Goal: Task Accomplishment & Management: Complete application form

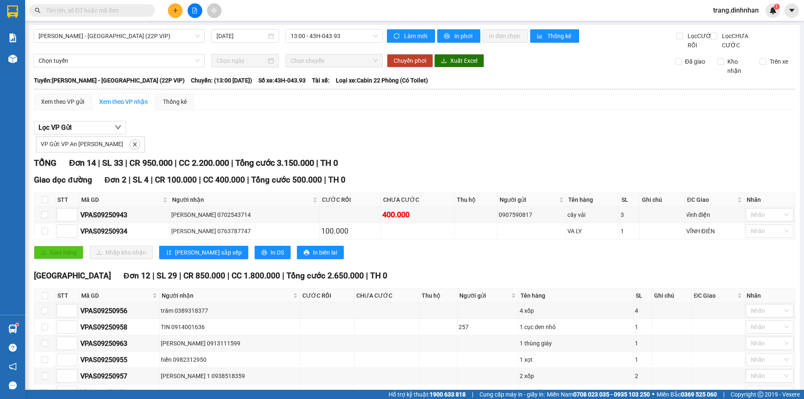
click at [181, 0] on div "Kết quả [PERSON_NAME] ( 4626 ) Bộ lọc Mã ĐH Trạng thái Món hàng Thu hộ Tổng [PE…" at bounding box center [402, 10] width 804 height 21
click at [173, 12] on icon "plus" at bounding box center [175, 11] width 6 height 6
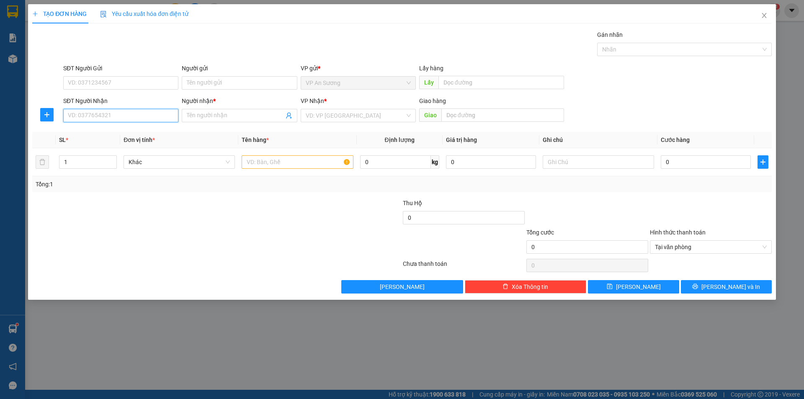
click at [144, 116] on input "SĐT Người Nhận" at bounding box center [120, 115] width 115 height 13
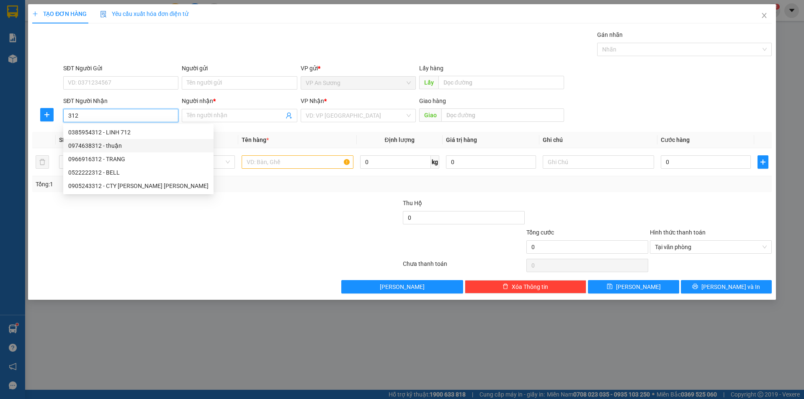
click at [89, 145] on div "0974638312 - thuận" at bounding box center [138, 145] width 140 height 9
type input "0974638312"
type input "thuận"
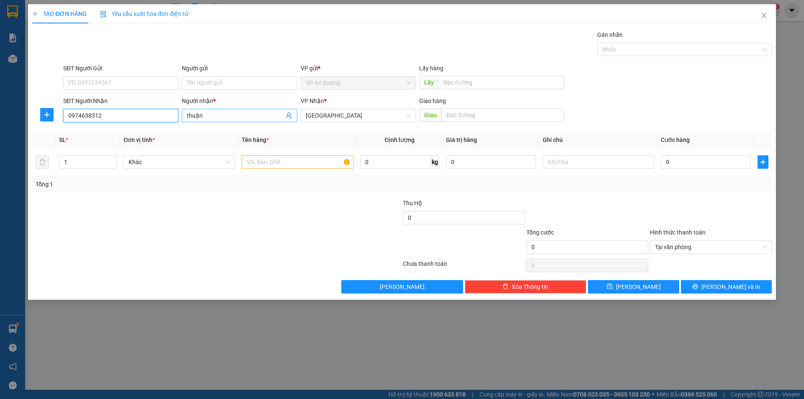
type input "0974638312"
click at [224, 111] on input "thuận" at bounding box center [235, 115] width 97 height 9
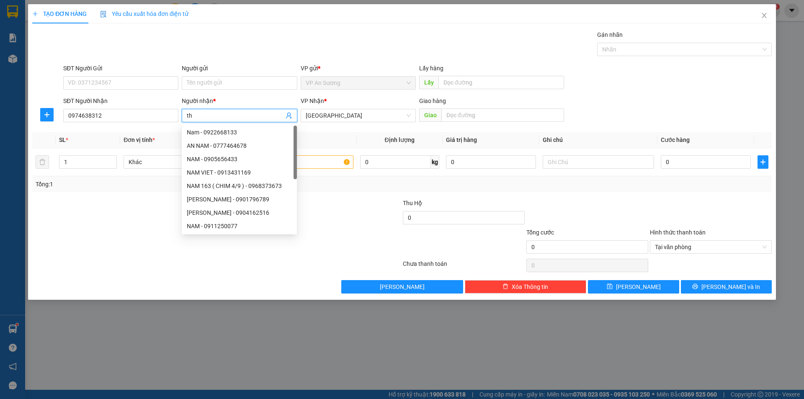
type input "t"
type input "hân"
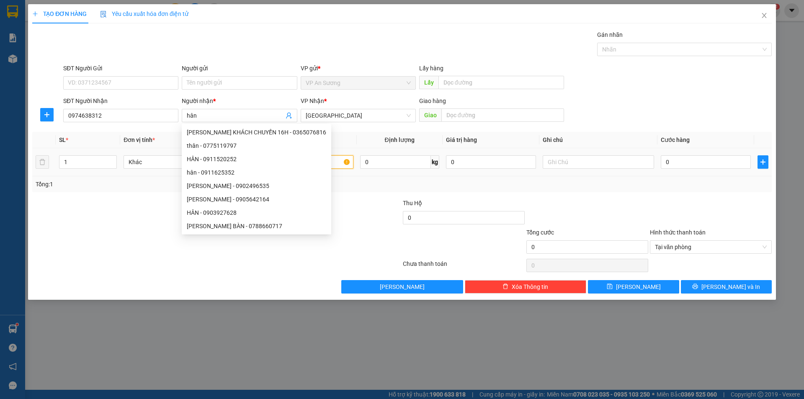
click at [334, 159] on input "text" at bounding box center [297, 161] width 111 height 13
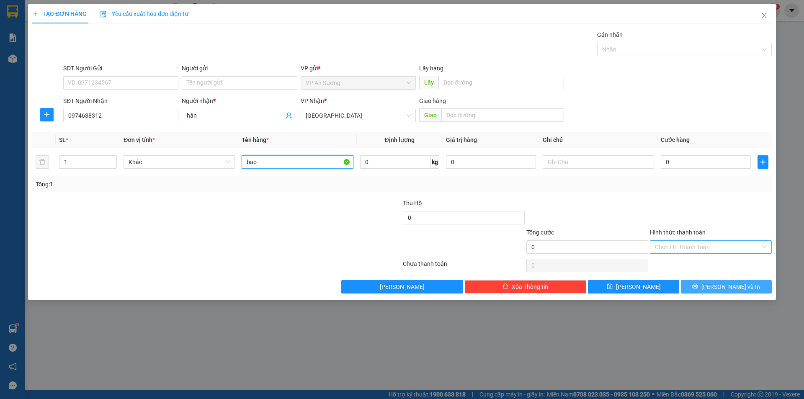
type input "bao"
click at [732, 287] on span "[PERSON_NAME] và In" at bounding box center [730, 286] width 59 height 9
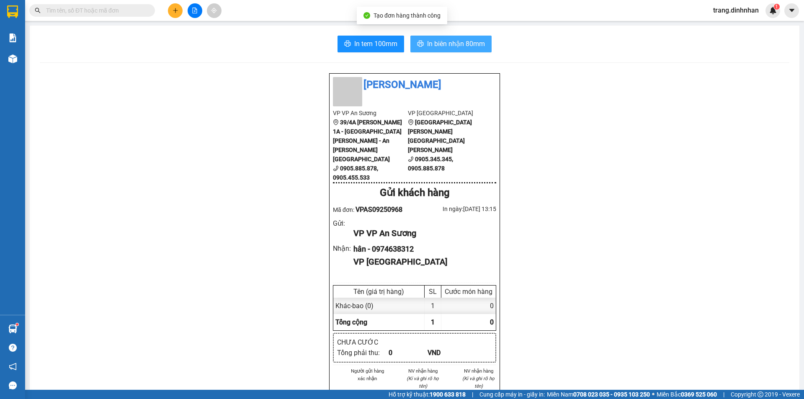
click at [438, 42] on span "In biên nhận 80mm" at bounding box center [456, 44] width 58 height 10
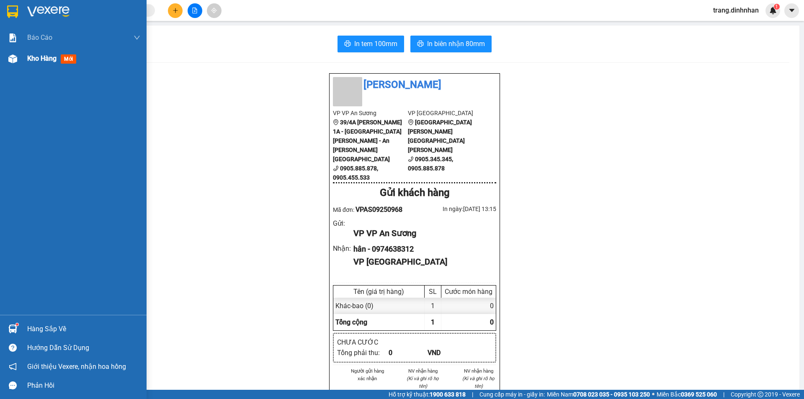
click at [39, 59] on span "Kho hàng" at bounding box center [41, 58] width 29 height 8
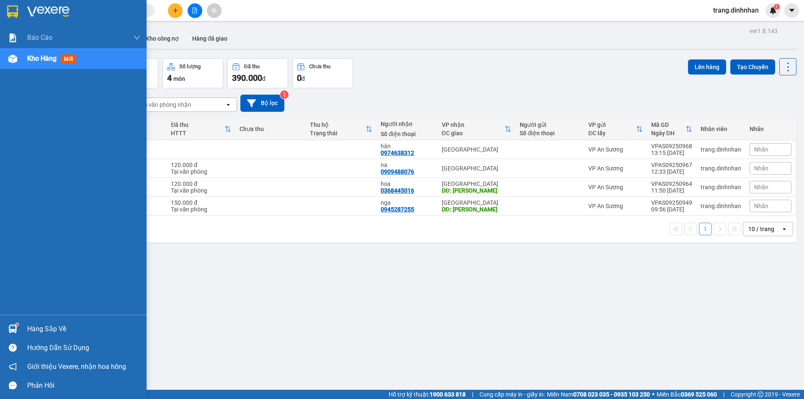
click at [28, 51] on div "Kho hàng mới" at bounding box center [83, 58] width 113 height 21
click at [31, 59] on span "Kho hàng" at bounding box center [41, 58] width 29 height 8
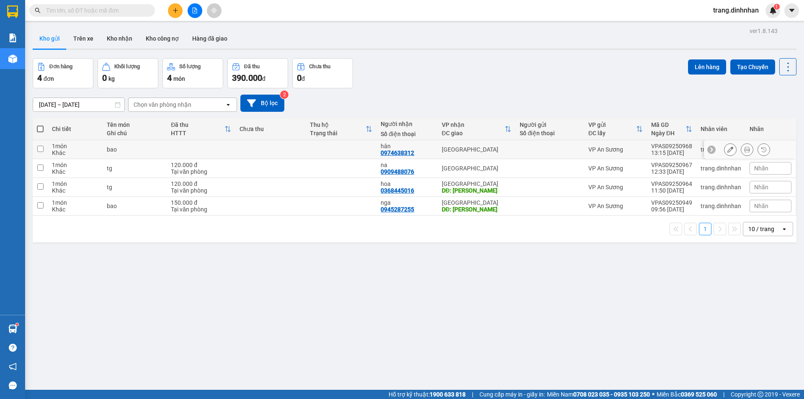
click at [522, 141] on td at bounding box center [549, 149] width 69 height 19
checkbox input "true"
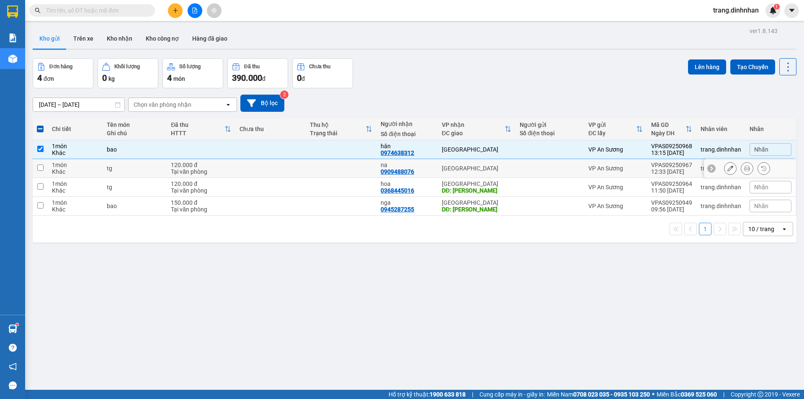
click at [521, 165] on div at bounding box center [550, 168] width 60 height 7
checkbox input "true"
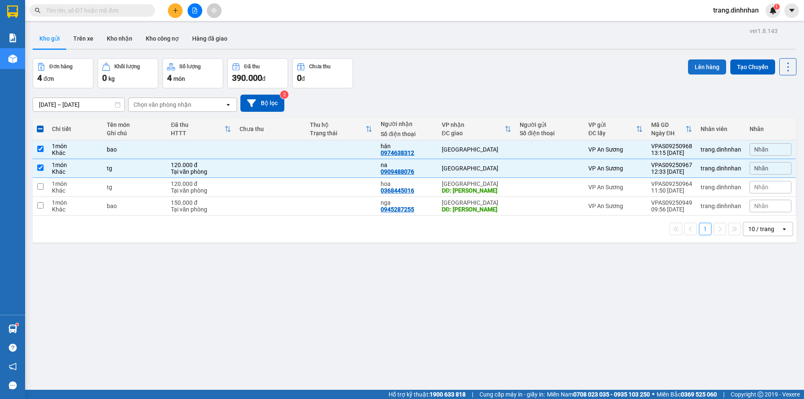
click at [700, 68] on button "Lên hàng" at bounding box center [707, 66] width 38 height 15
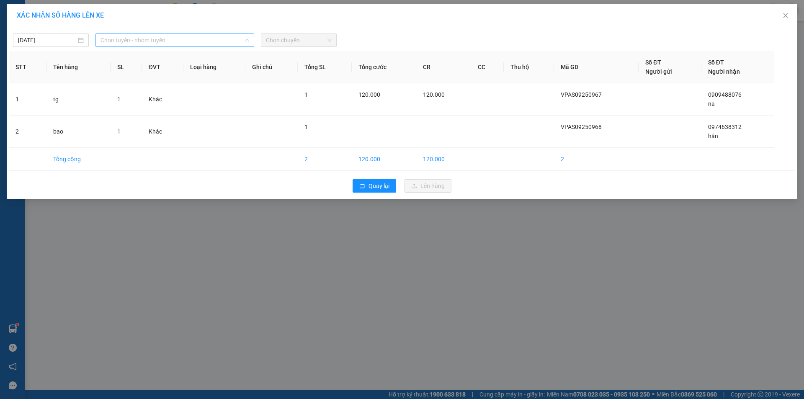
click at [233, 37] on span "Chọn tuyến - nhóm tuyến" at bounding box center [174, 40] width 149 height 13
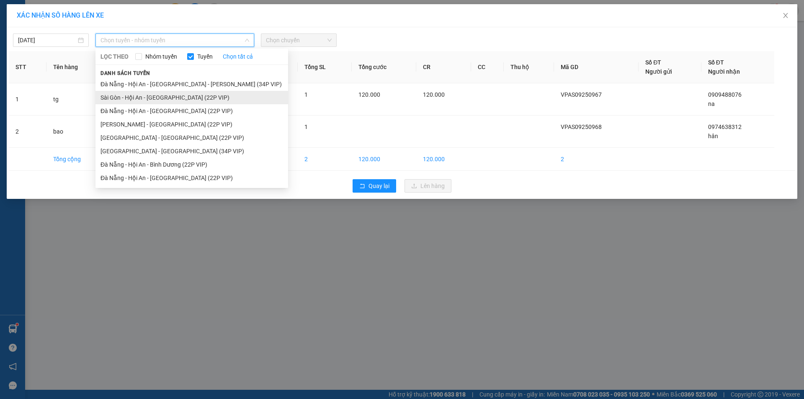
click at [200, 94] on li "Sài Gòn - Hội An - [GEOGRAPHIC_DATA] (22P VIP)" at bounding box center [191, 97] width 193 height 13
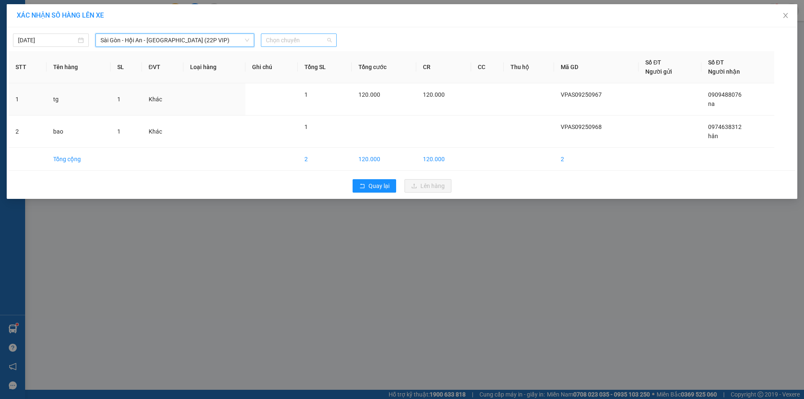
click at [291, 39] on span "Chọn chuyến" at bounding box center [299, 40] width 66 height 13
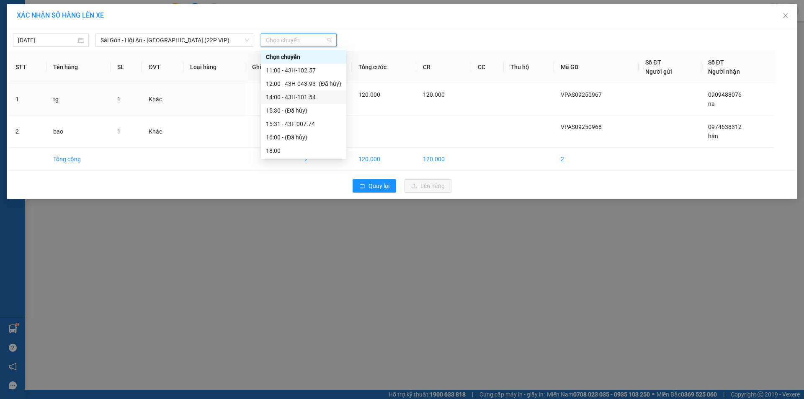
click at [306, 97] on div "14:00 - 43H-101.54" at bounding box center [303, 97] width 75 height 9
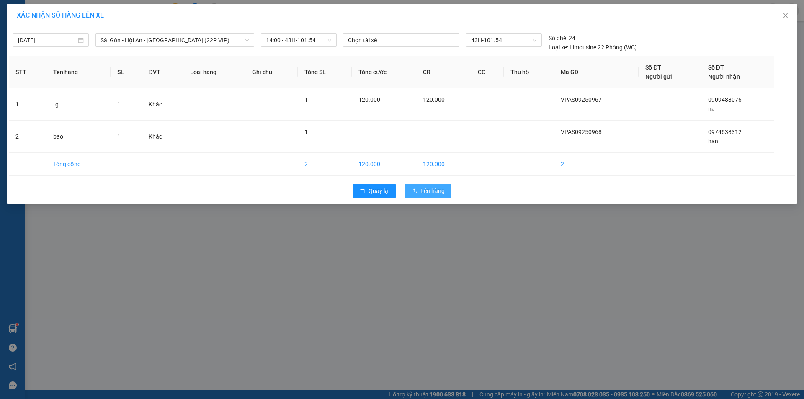
click at [424, 192] on span "Lên hàng" at bounding box center [432, 190] width 24 height 9
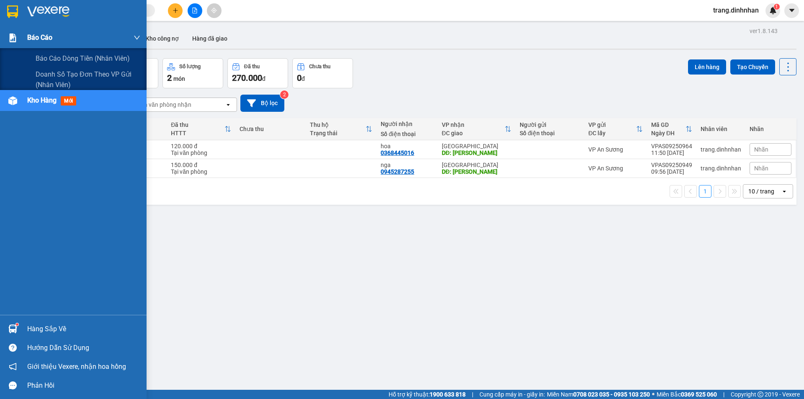
click at [29, 35] on span "Báo cáo" at bounding box center [39, 37] width 25 height 10
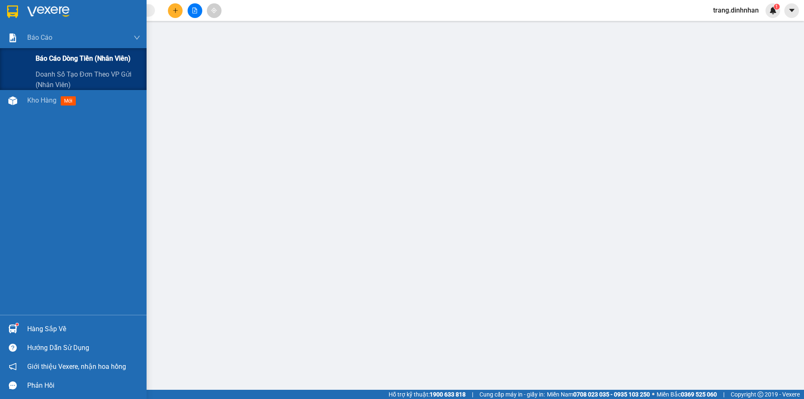
click at [46, 59] on span "Báo cáo dòng tiền (nhân viên)" at bounding box center [83, 58] width 95 height 10
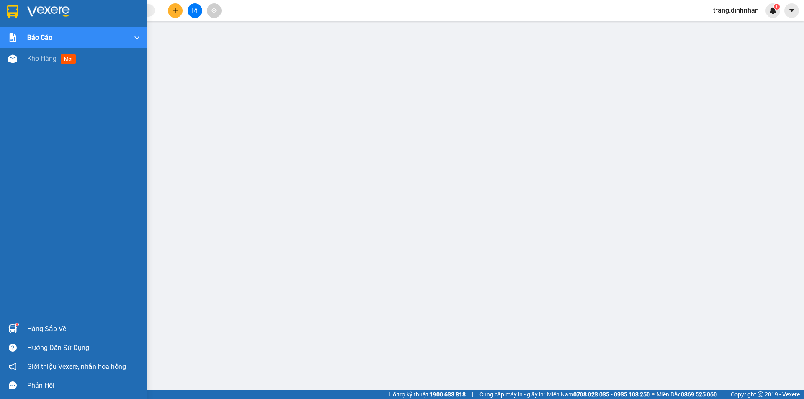
scroll to position [16, 0]
click at [32, 60] on span "Kho hàng" at bounding box center [41, 58] width 29 height 8
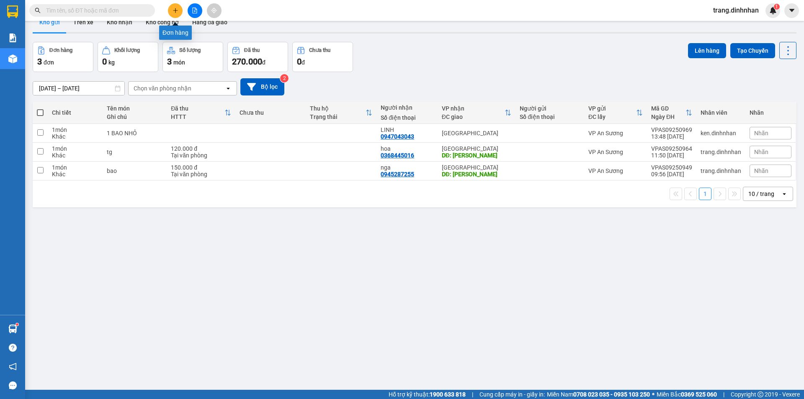
click at [180, 13] on button at bounding box center [175, 10] width 15 height 15
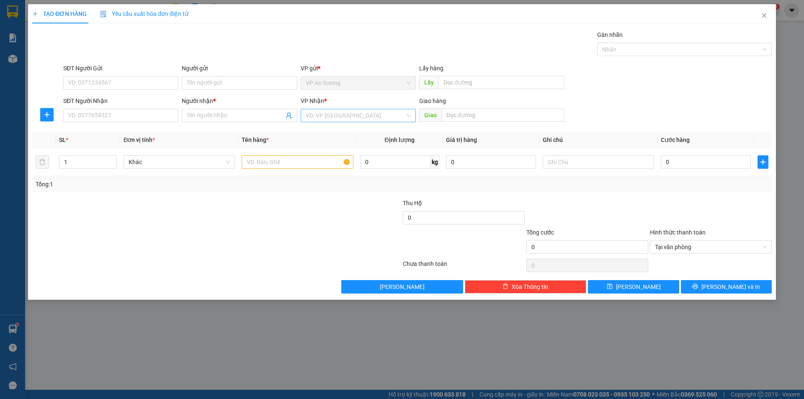
click at [311, 110] on input "search" at bounding box center [355, 115] width 99 height 13
click at [326, 160] on div "[GEOGRAPHIC_DATA]" at bounding box center [358, 158] width 105 height 9
click at [163, 115] on input "SĐT Người Nhận" at bounding box center [120, 115] width 115 height 13
type input "0905598398"
click at [103, 131] on div "0905598398 - trâm" at bounding box center [120, 132] width 105 height 9
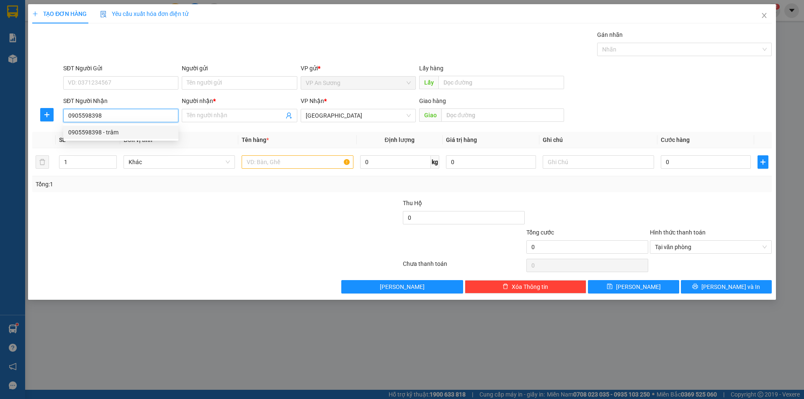
type input "trâm"
type input "0905598398"
click at [285, 162] on input "text" at bounding box center [297, 161] width 111 height 13
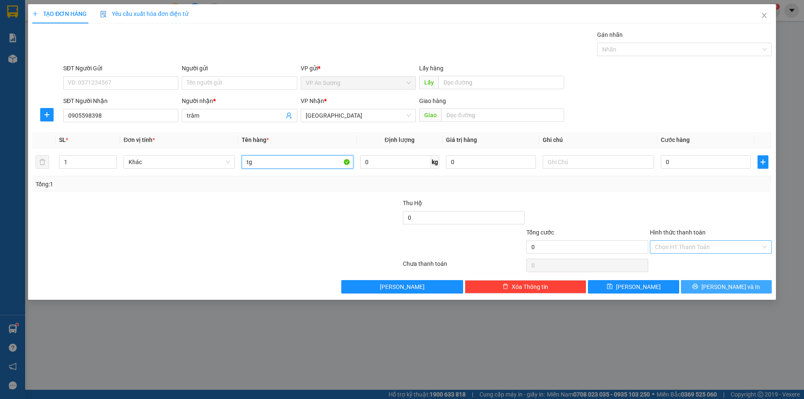
type input "tg"
click at [726, 285] on span "[PERSON_NAME] và In" at bounding box center [730, 286] width 59 height 9
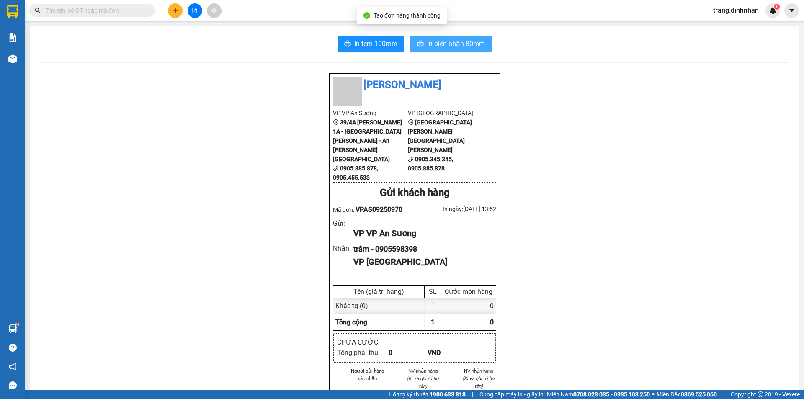
click at [468, 46] on span "In biên nhận 80mm" at bounding box center [456, 44] width 58 height 10
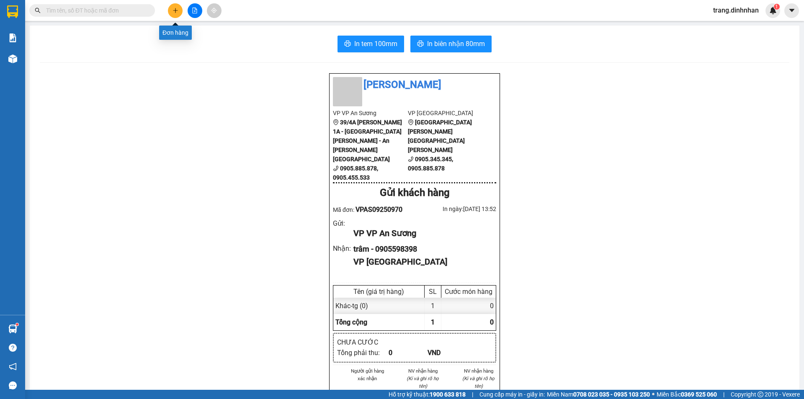
click at [171, 15] on button at bounding box center [175, 10] width 15 height 15
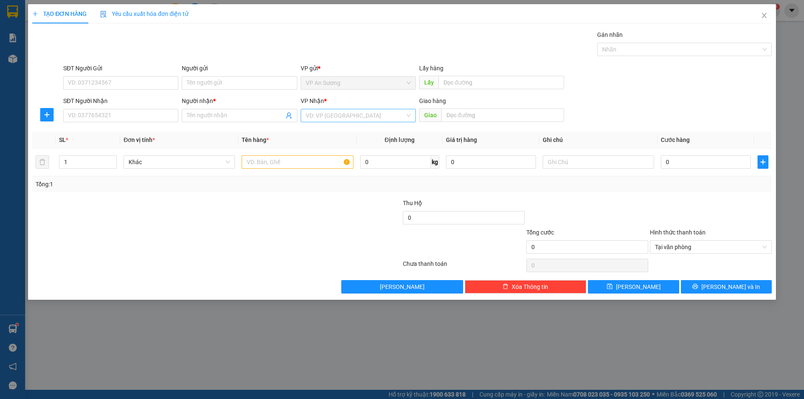
click at [319, 114] on input "search" at bounding box center [355, 115] width 99 height 13
click at [328, 160] on div "[GEOGRAPHIC_DATA]" at bounding box center [358, 158] width 105 height 9
click at [255, 163] on input "text" at bounding box center [297, 161] width 111 height 13
type input "[PERSON_NAME]"
click at [150, 114] on input "SĐT Người Nhận" at bounding box center [120, 115] width 115 height 13
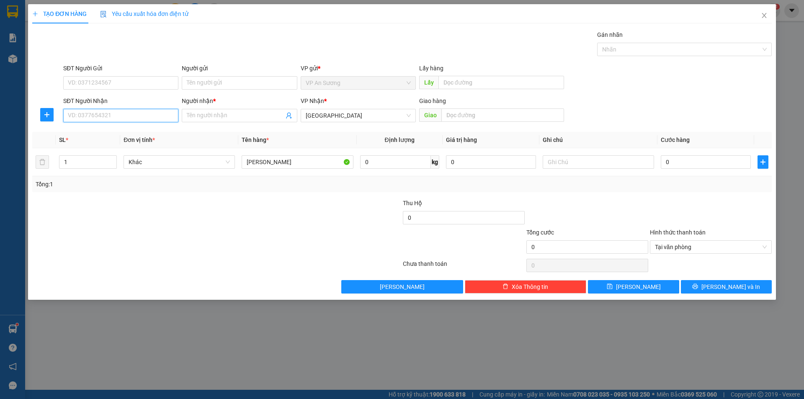
click at [158, 118] on input "SĐT Người Nhận" at bounding box center [120, 115] width 115 height 13
type input "0946432397"
click at [116, 134] on div "0946432397 - chi" at bounding box center [120, 132] width 105 height 9
type input "chi"
type input "0946432397"
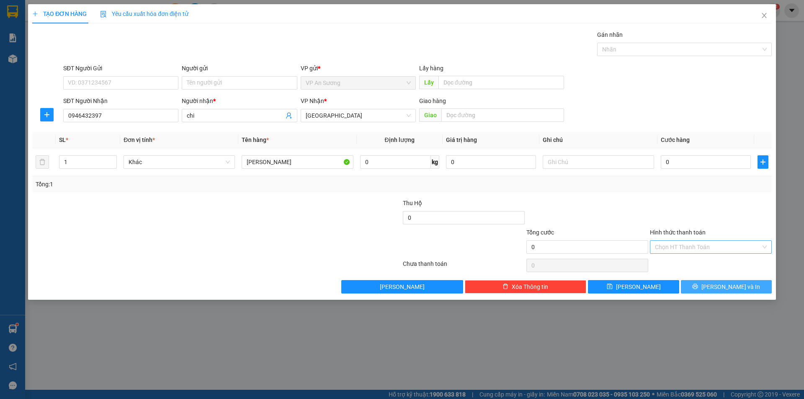
click at [718, 286] on button "[PERSON_NAME] và In" at bounding box center [726, 286] width 91 height 13
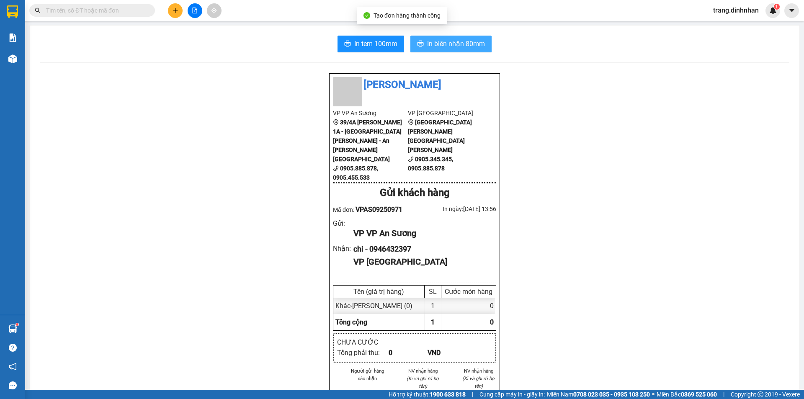
click at [455, 44] on span "In biên nhận 80mm" at bounding box center [456, 44] width 58 height 10
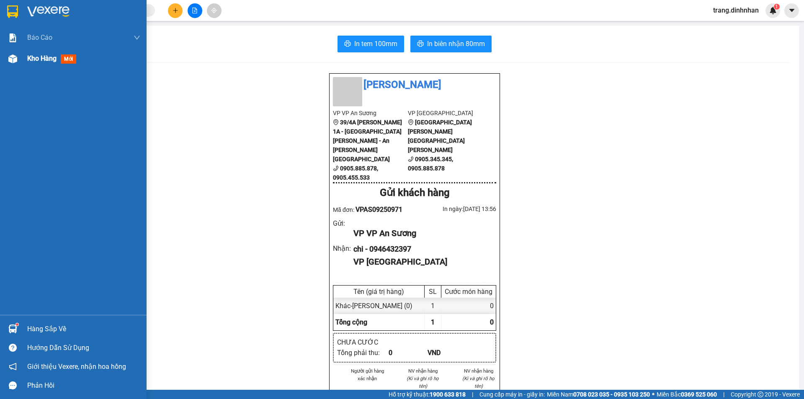
click at [53, 59] on span "Kho hàng" at bounding box center [41, 58] width 29 height 8
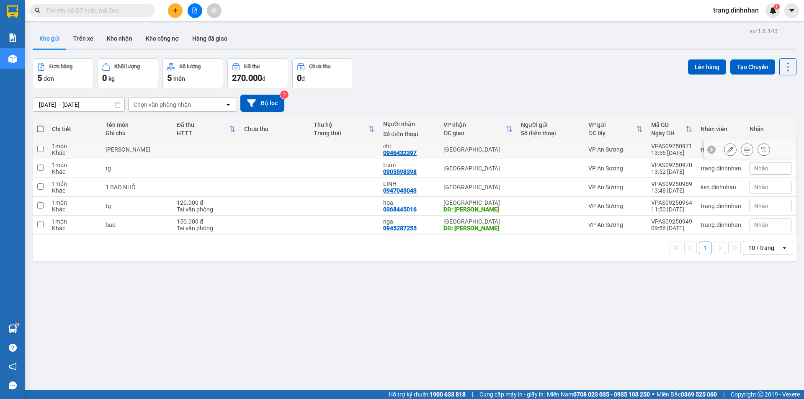
click at [510, 148] on td "[GEOGRAPHIC_DATA]" at bounding box center [477, 149] width 77 height 19
checkbox input "true"
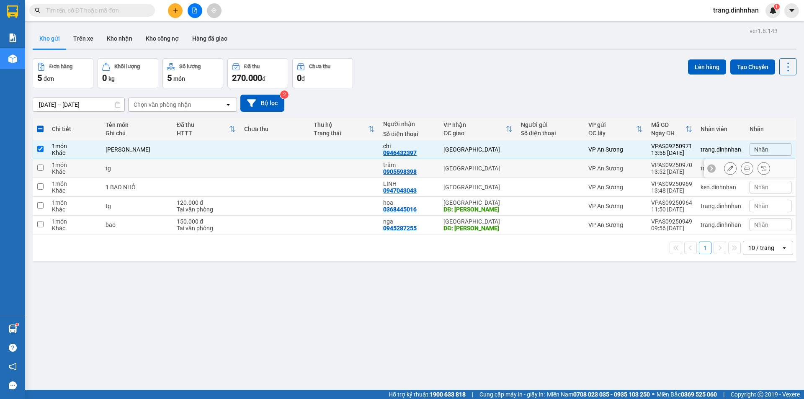
click at [521, 170] on div at bounding box center [550, 168] width 59 height 7
checkbox input "true"
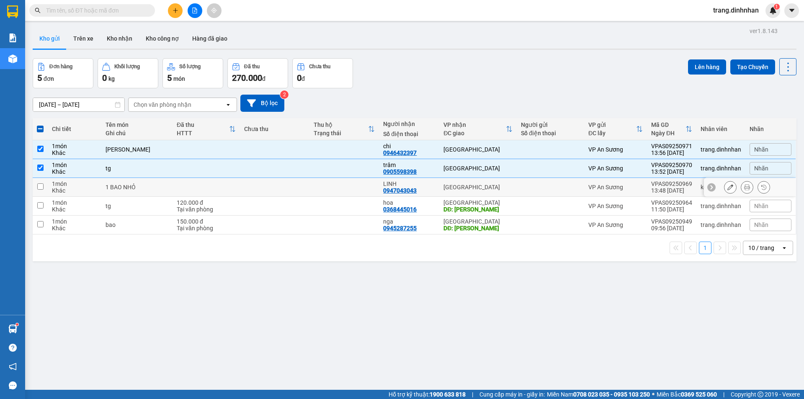
click at [521, 182] on td at bounding box center [550, 187] width 67 height 19
checkbox input "true"
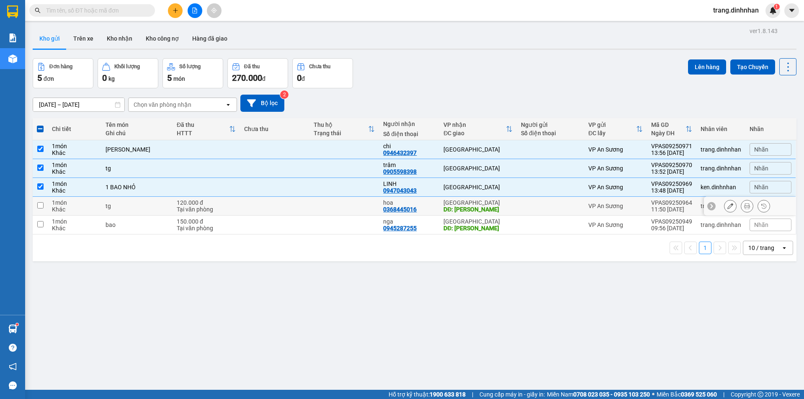
drag, startPoint x: 522, startPoint y: 201, endPoint x: 524, endPoint y: 206, distance: 5.6
click at [522, 201] on td at bounding box center [550, 206] width 67 height 19
checkbox input "true"
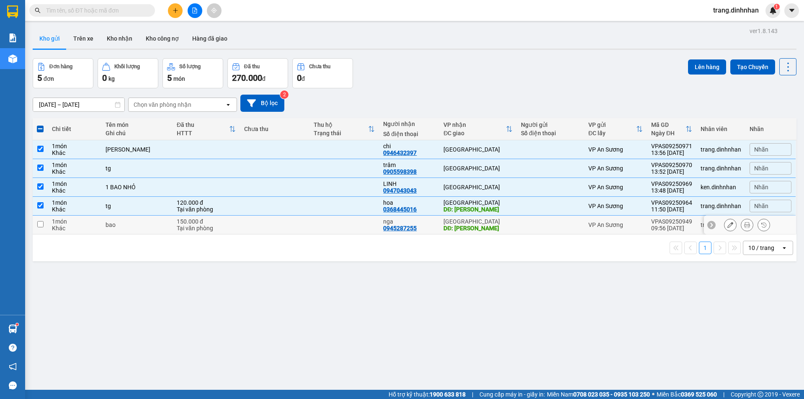
click at [530, 227] on div at bounding box center [550, 224] width 59 height 7
checkbox input "true"
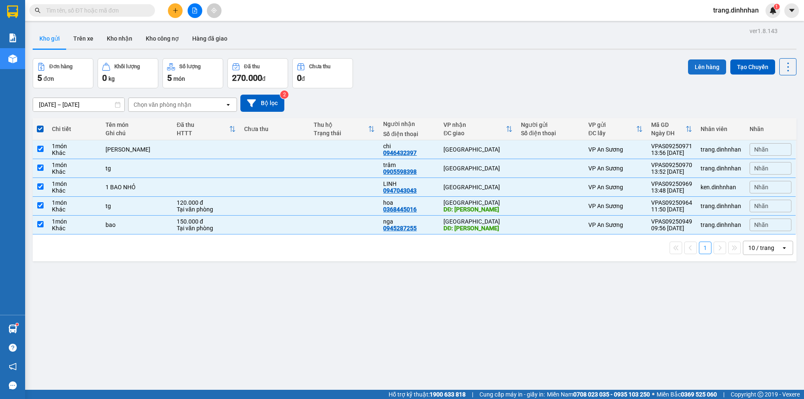
click at [700, 66] on button "Lên hàng" at bounding box center [707, 66] width 38 height 15
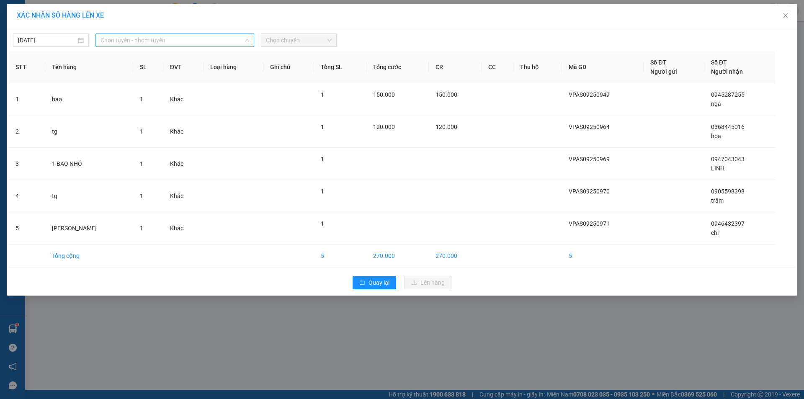
click at [237, 40] on span "Chọn tuyến - nhóm tuyến" at bounding box center [174, 40] width 149 height 13
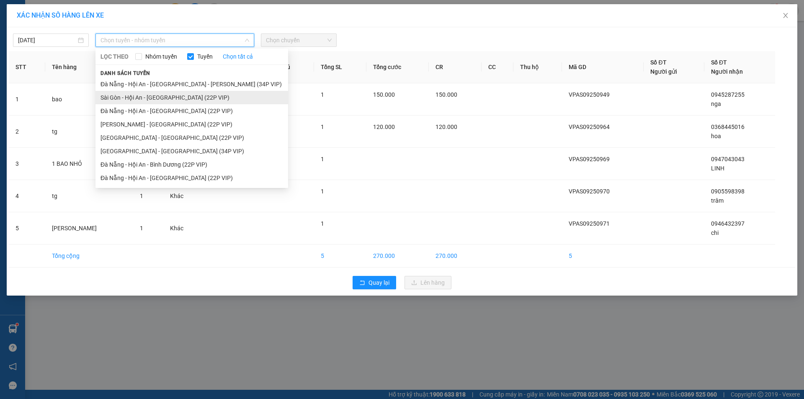
click at [203, 97] on li "Sài Gòn - Hội An - [GEOGRAPHIC_DATA] (22P VIP)" at bounding box center [191, 97] width 193 height 13
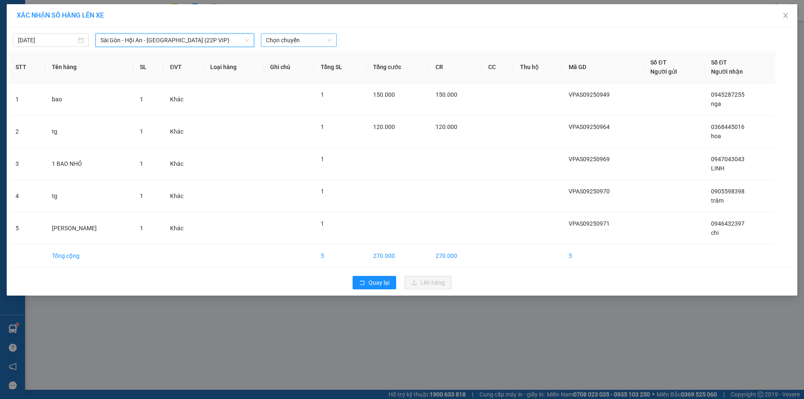
click at [303, 40] on span "Chọn chuyến" at bounding box center [299, 40] width 66 height 13
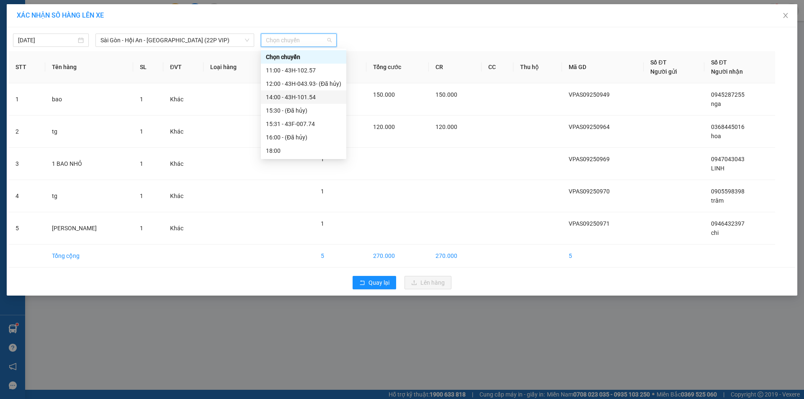
click at [298, 97] on div "14:00 - 43H-101.54" at bounding box center [303, 97] width 75 height 9
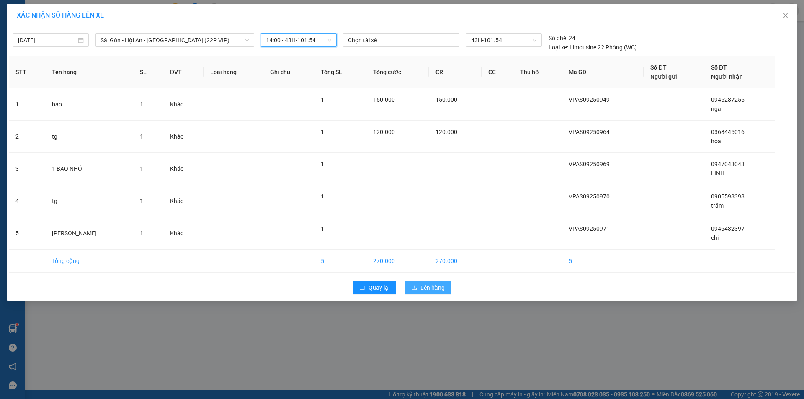
click at [429, 284] on span "Lên hàng" at bounding box center [432, 287] width 24 height 9
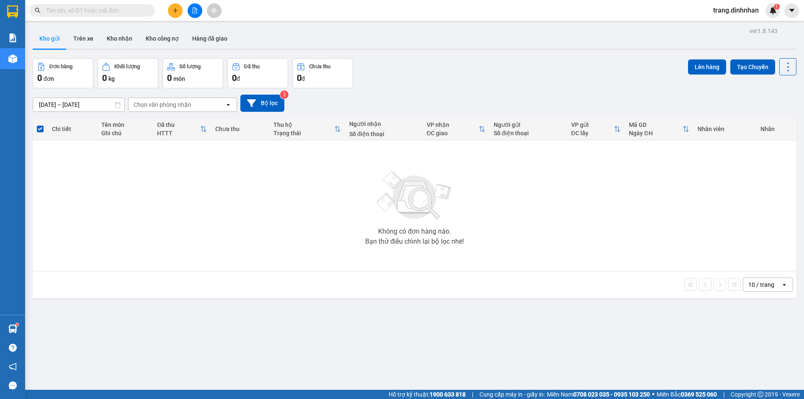
click at [124, 8] on input "text" at bounding box center [95, 10] width 99 height 9
click at [172, 12] on button at bounding box center [175, 10] width 15 height 15
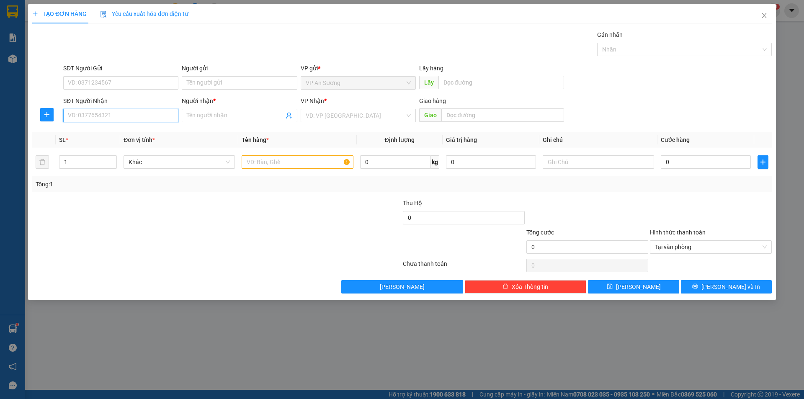
drag, startPoint x: 162, startPoint y: 115, endPoint x: 157, endPoint y: 115, distance: 5.5
click at [160, 115] on input "SĐT Người Nhận" at bounding box center [120, 115] width 115 height 13
drag, startPoint x: 131, startPoint y: 152, endPoint x: 155, endPoint y: 154, distance: 24.3
click at [131, 152] on div "0906593292 - DAT 0905700292 - hùng, 0905907292 - VY" at bounding box center [120, 146] width 115 height 40
drag, startPoint x: 240, startPoint y: 162, endPoint x: 245, endPoint y: 164, distance: 4.9
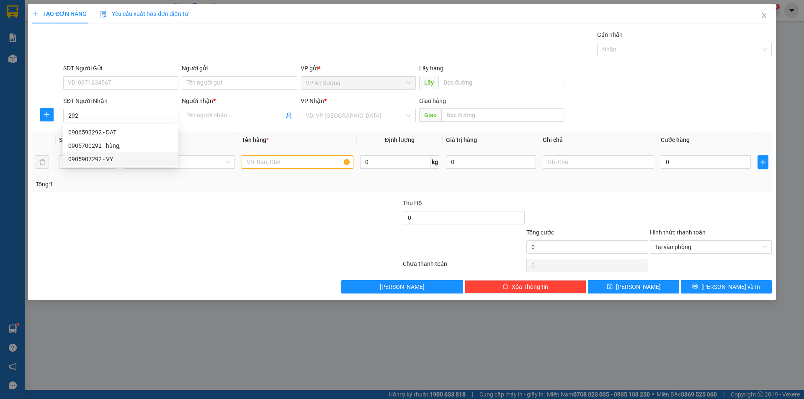
click at [245, 164] on td at bounding box center [297, 162] width 118 height 28
click at [254, 167] on input "text" at bounding box center [297, 161] width 111 height 13
drag, startPoint x: 139, startPoint y: 108, endPoint x: 134, endPoint y: 113, distance: 7.1
click at [139, 108] on div "SĐT Người Nhận" at bounding box center [120, 102] width 115 height 13
click at [130, 116] on input "292" at bounding box center [120, 115] width 115 height 13
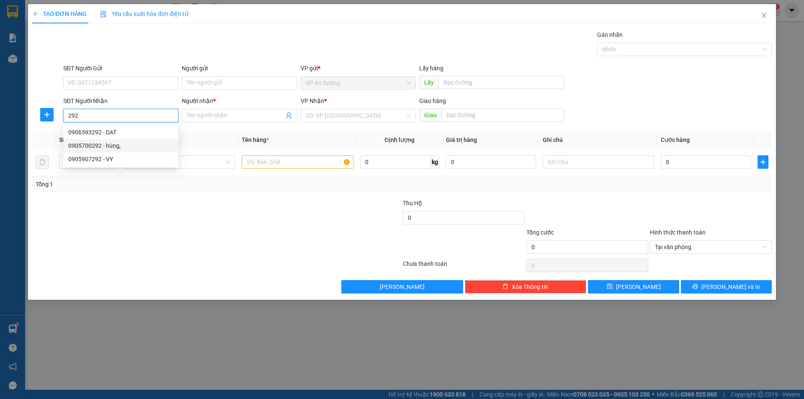
click at [106, 144] on div "0905700292 - hùng," at bounding box center [120, 145] width 105 height 9
type input "0905700292"
type input "hùng,"
drag, startPoint x: 278, startPoint y: 166, endPoint x: 283, endPoint y: 146, distance: 21.3
click at [278, 163] on input "text" at bounding box center [297, 161] width 111 height 13
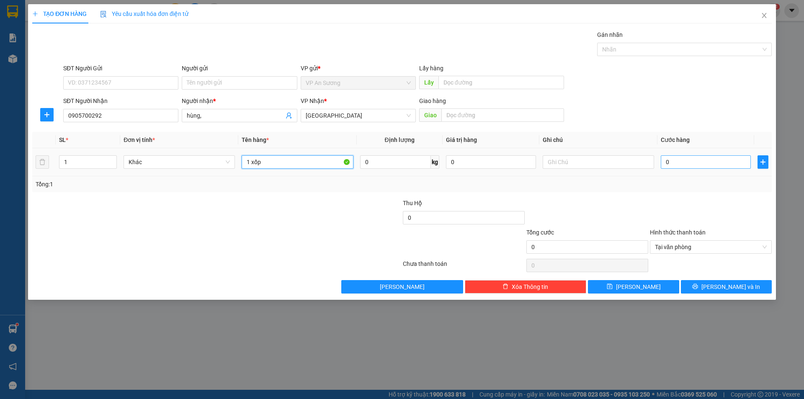
type input "1 xốp"
click at [712, 160] on input "0" at bounding box center [706, 161] width 90 height 13
type input "1"
type input "10"
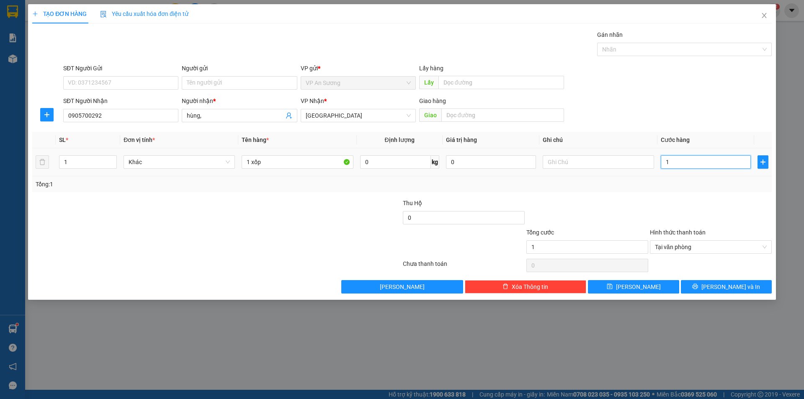
type input "10"
type input "100"
type input "100.000"
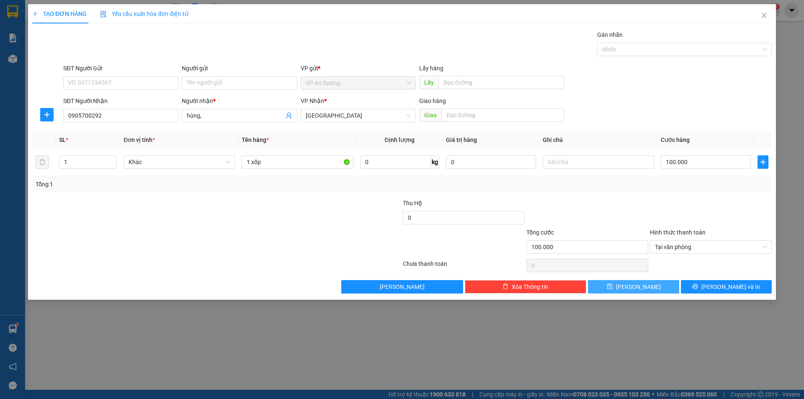
click at [644, 290] on button "[PERSON_NAME]" at bounding box center [633, 286] width 91 height 13
type input "0"
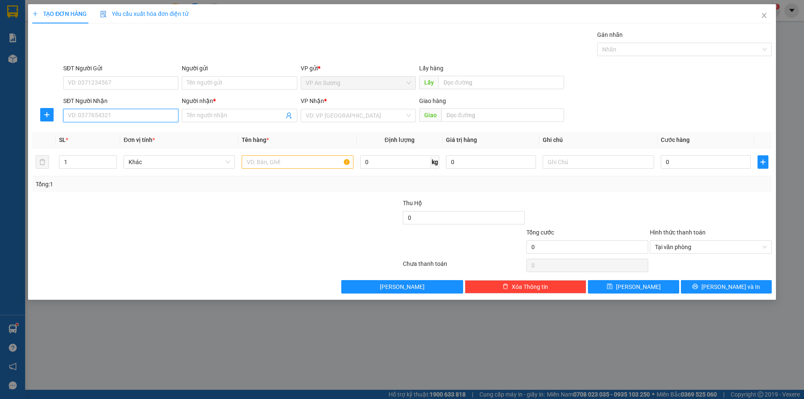
click at [113, 118] on input "SĐT Người Nhận" at bounding box center [120, 115] width 115 height 13
type input "0906518754"
click at [192, 114] on input "Người nhận *" at bounding box center [235, 115] width 97 height 9
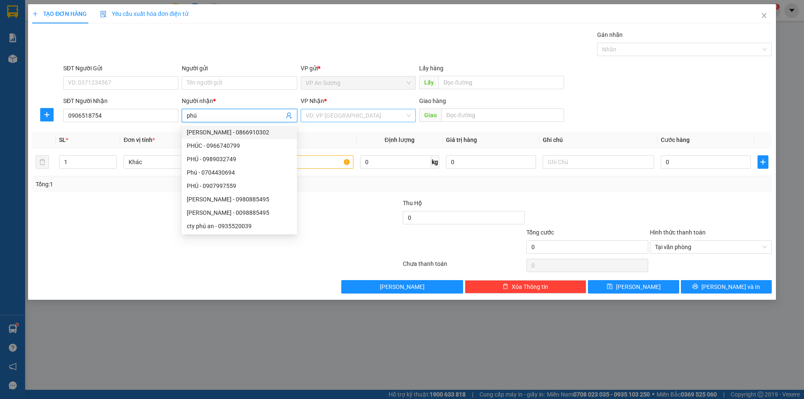
type input "phú"
click at [312, 118] on input "search" at bounding box center [355, 115] width 99 height 13
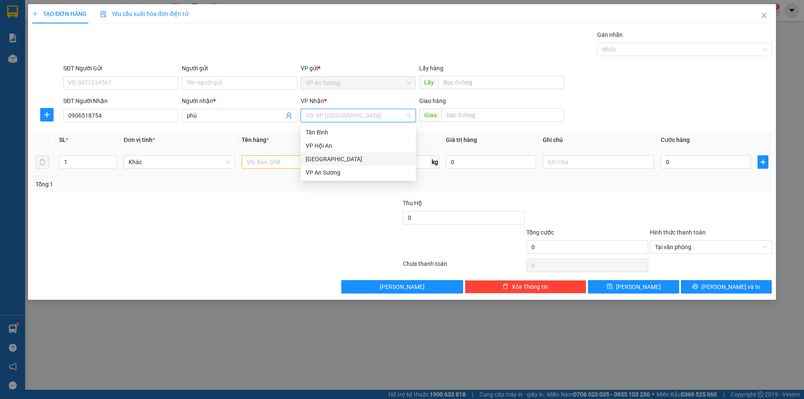
click at [325, 159] on div "[GEOGRAPHIC_DATA]" at bounding box center [358, 158] width 105 height 9
drag, startPoint x: 84, startPoint y: 158, endPoint x: 75, endPoint y: 150, distance: 12.2
click at [81, 156] on input "1" at bounding box center [87, 162] width 57 height 13
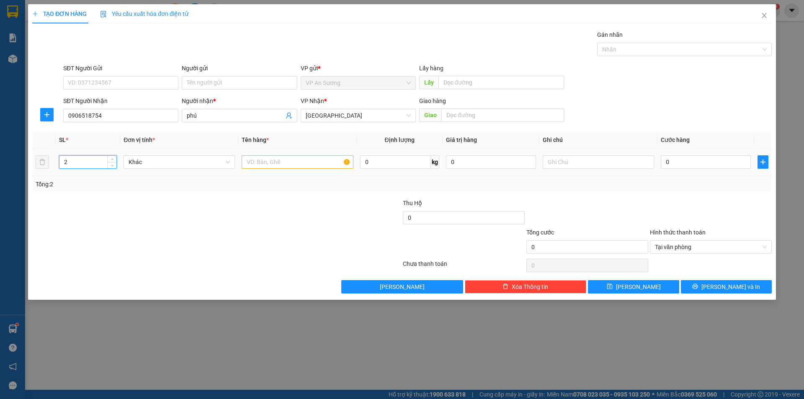
type input "2"
click at [260, 157] on input "text" at bounding box center [297, 161] width 111 height 13
type input "thùng"
click at [664, 163] on input "0" at bounding box center [706, 161] width 90 height 13
type input "2"
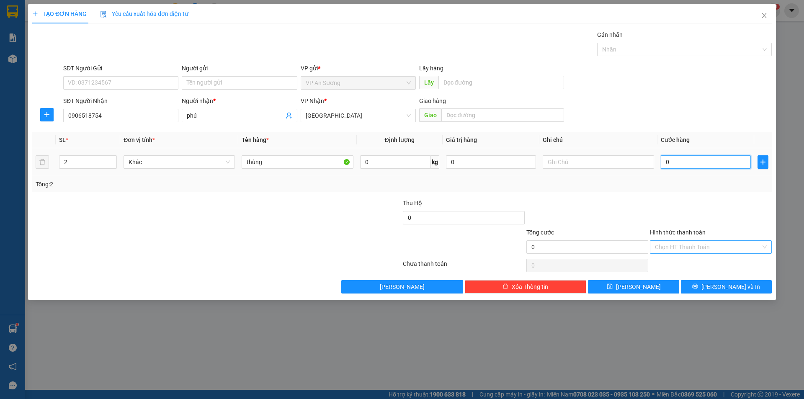
type input "2"
type input "20"
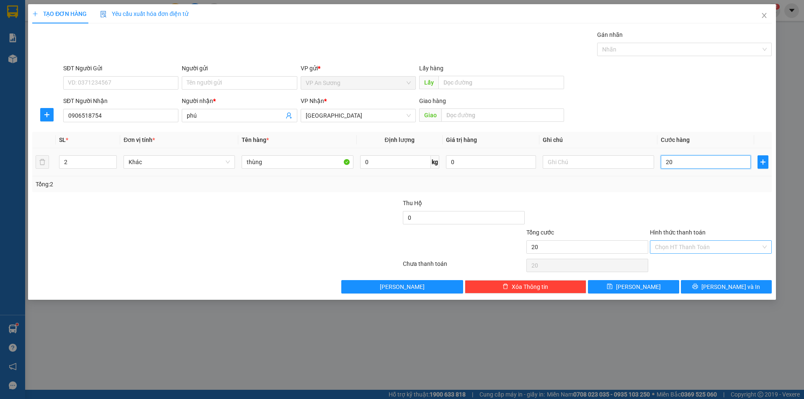
type input "200"
type input "2.000"
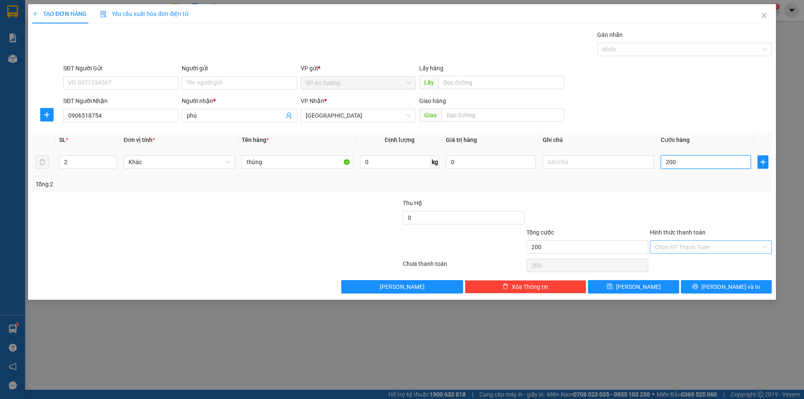
type input "2.000"
type input "20.000"
type input "200.000"
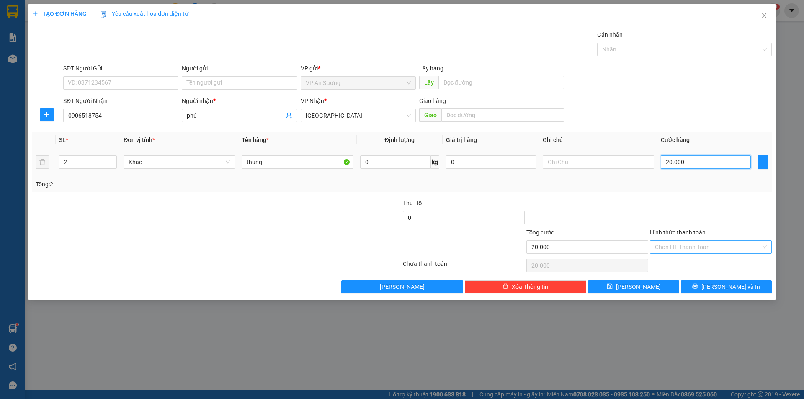
type input "200.000"
click at [728, 244] on input "Hình thức thanh toán" at bounding box center [708, 247] width 106 height 13
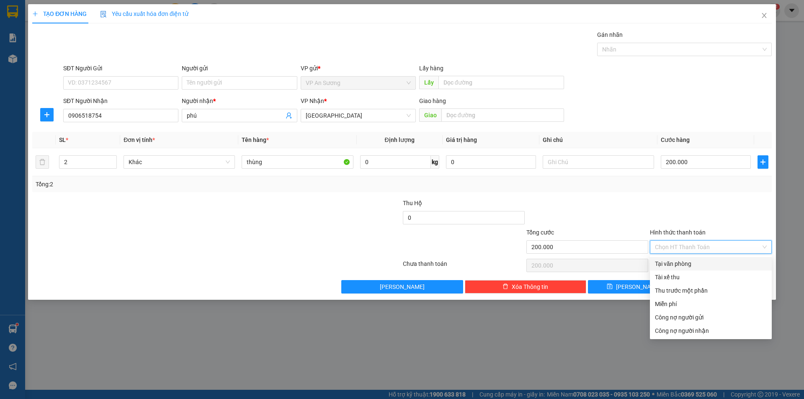
click at [679, 261] on div "Tại văn phòng" at bounding box center [711, 263] width 112 height 9
type input "0"
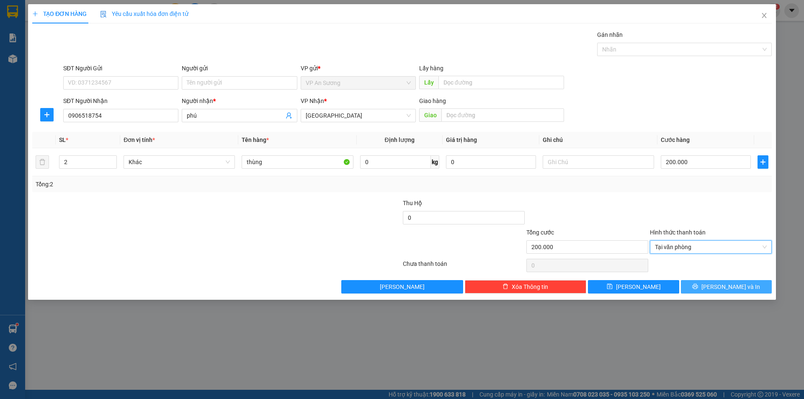
click at [709, 287] on button "[PERSON_NAME] và In" at bounding box center [726, 286] width 91 height 13
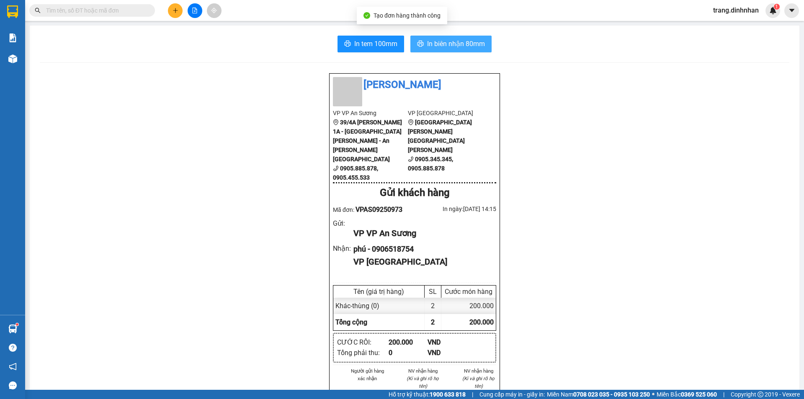
click at [455, 43] on span "In biên nhận 80mm" at bounding box center [456, 44] width 58 height 10
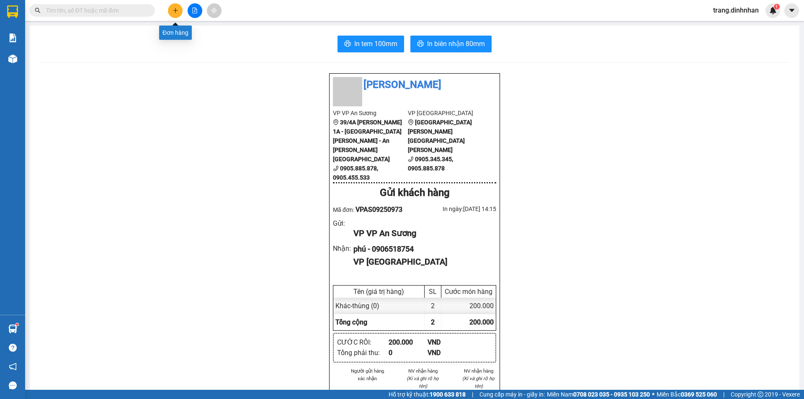
click at [176, 11] on icon "plus" at bounding box center [175, 11] width 6 height 6
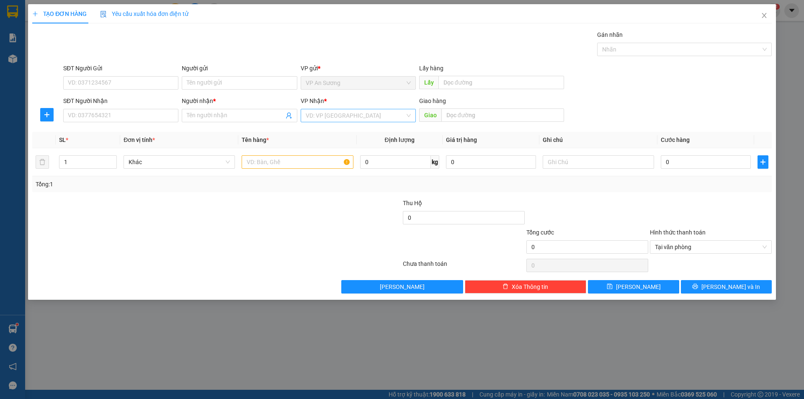
click at [310, 113] on input "search" at bounding box center [355, 115] width 99 height 13
click at [322, 164] on div "[GEOGRAPHIC_DATA]" at bounding box center [358, 158] width 115 height 13
click at [79, 161] on input "1" at bounding box center [87, 162] width 57 height 13
type input "5"
click at [252, 159] on input "text" at bounding box center [297, 161] width 111 height 13
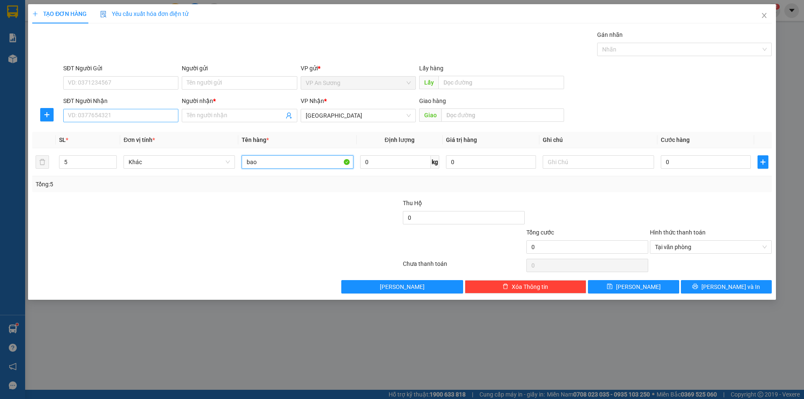
type input "bao"
click at [170, 118] on input "SĐT Người Nhận" at bounding box center [120, 115] width 115 height 13
drag, startPoint x: 18, startPoint y: 62, endPoint x: 15, endPoint y: 49, distance: 14.2
click at [18, 62] on div "TẠO ĐƠN HÀNG Yêu cầu xuất [PERSON_NAME] điện tử Transit Pickup Surcharge Ids Tr…" at bounding box center [402, 199] width 804 height 399
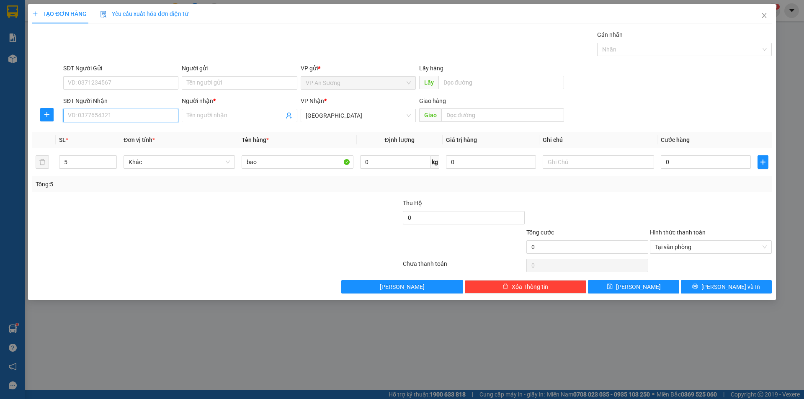
click at [128, 115] on input "SĐT Người Nhận" at bounding box center [120, 115] width 115 height 13
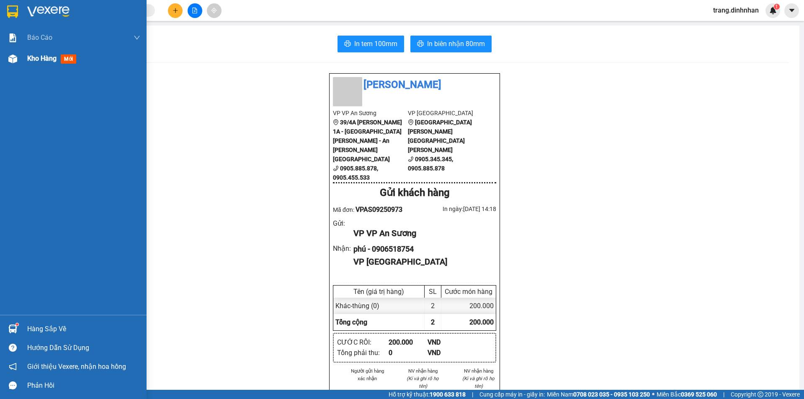
click at [31, 62] on span "Kho hàng" at bounding box center [41, 58] width 29 height 8
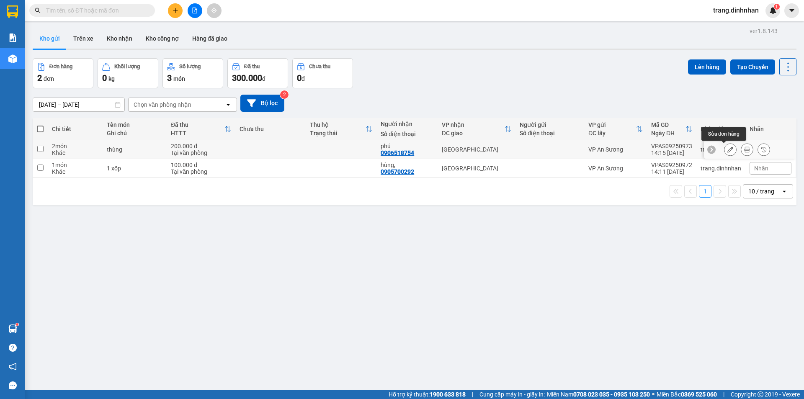
click at [727, 150] on icon at bounding box center [730, 150] width 6 height 6
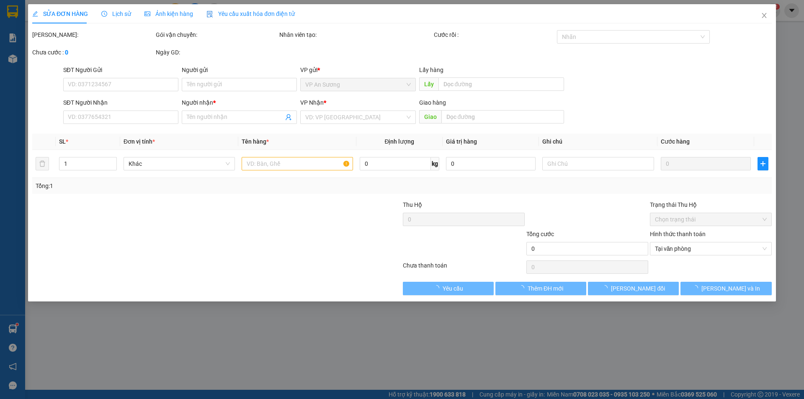
type input "0906518754"
type input "phú"
type input "200.000"
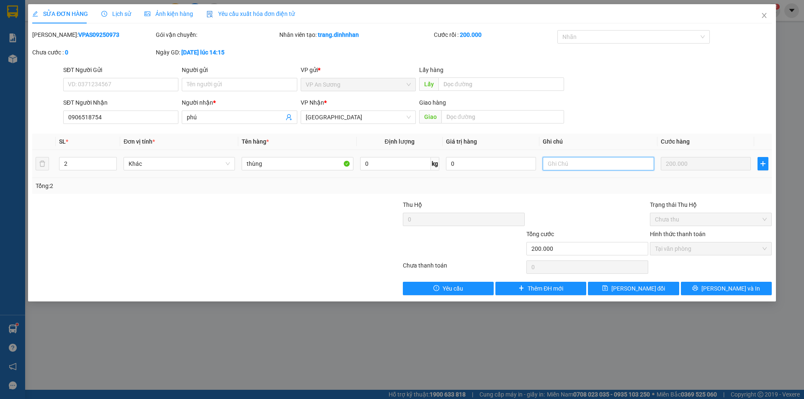
click at [553, 165] on input "text" at bounding box center [598, 163] width 111 height 13
type input "dễ vỡ"
click at [626, 288] on span "[PERSON_NAME] đổi" at bounding box center [638, 288] width 54 height 9
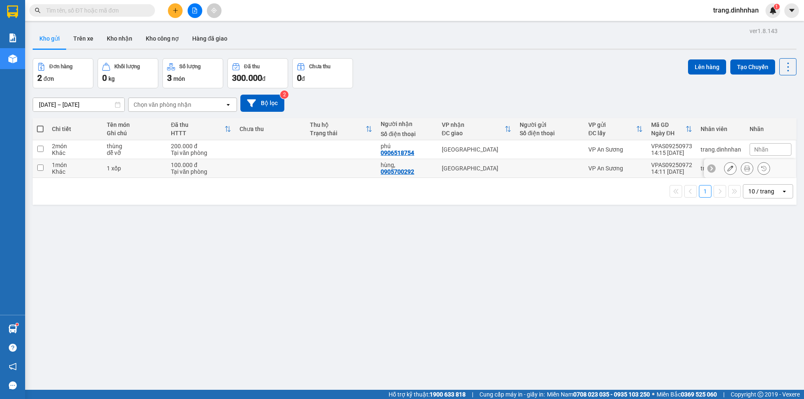
click at [556, 167] on div at bounding box center [550, 168] width 60 height 7
checkbox input "true"
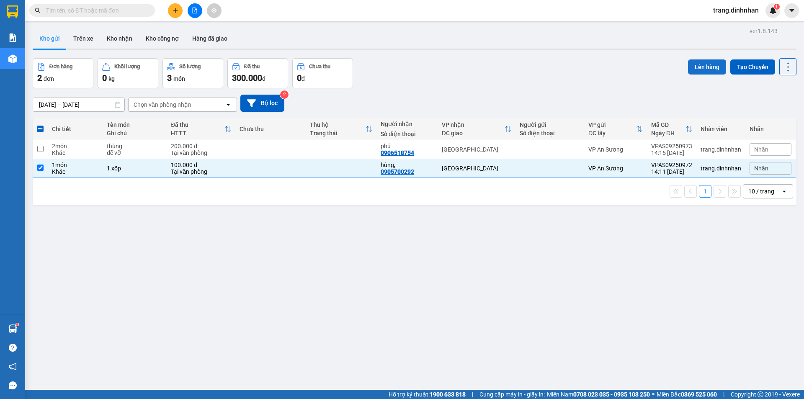
click at [694, 67] on button "Lên hàng" at bounding box center [707, 66] width 38 height 15
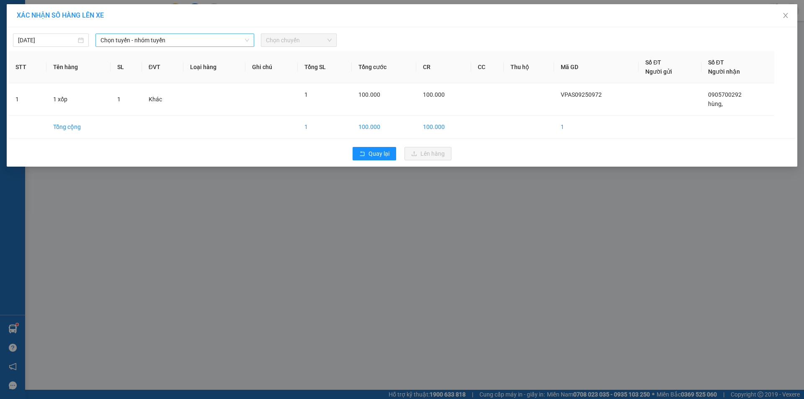
click at [242, 41] on span "Chọn tuyến - nhóm tuyến" at bounding box center [174, 40] width 149 height 13
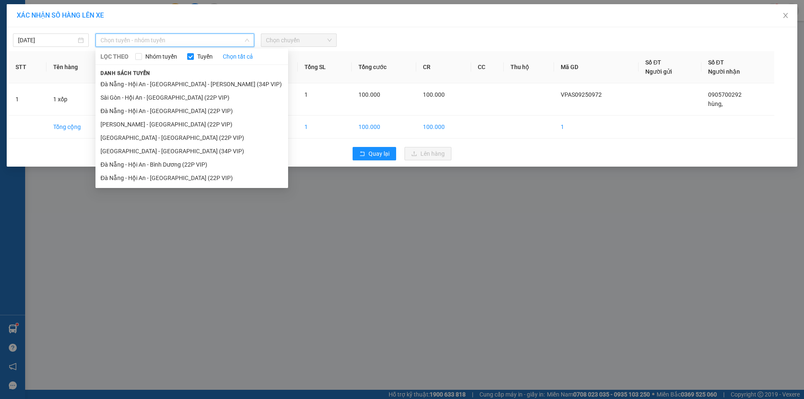
drag, startPoint x: 201, startPoint y: 95, endPoint x: 310, endPoint y: 57, distance: 115.1
click at [203, 95] on li "Sài Gòn - Hội An - [GEOGRAPHIC_DATA] (22P VIP)" at bounding box center [191, 97] width 193 height 13
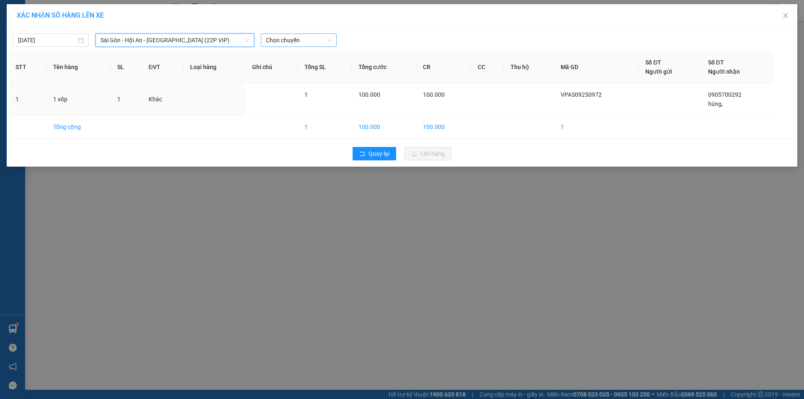
click at [318, 40] on span "Chọn chuyến" at bounding box center [299, 40] width 66 height 13
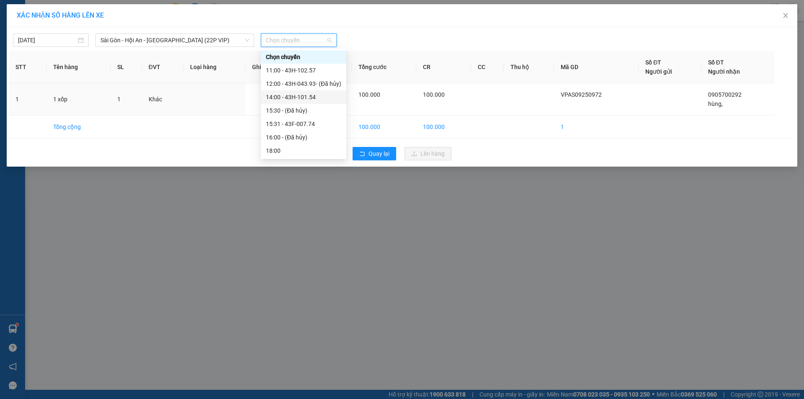
click at [305, 100] on div "14:00 - 43H-101.54" at bounding box center [303, 97] width 75 height 9
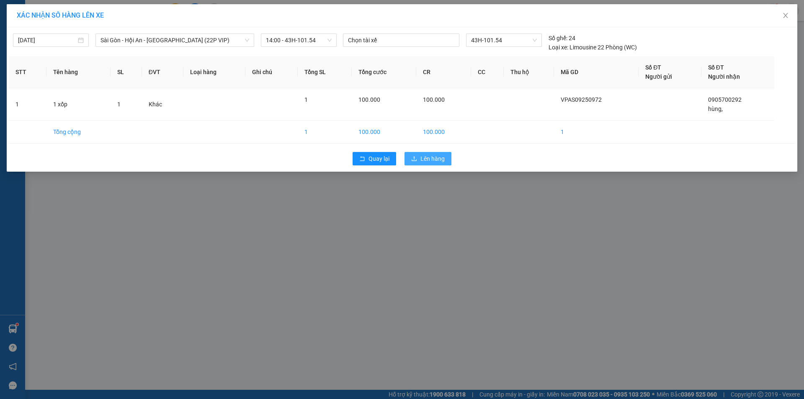
click at [412, 154] on button "Lên hàng" at bounding box center [427, 158] width 47 height 13
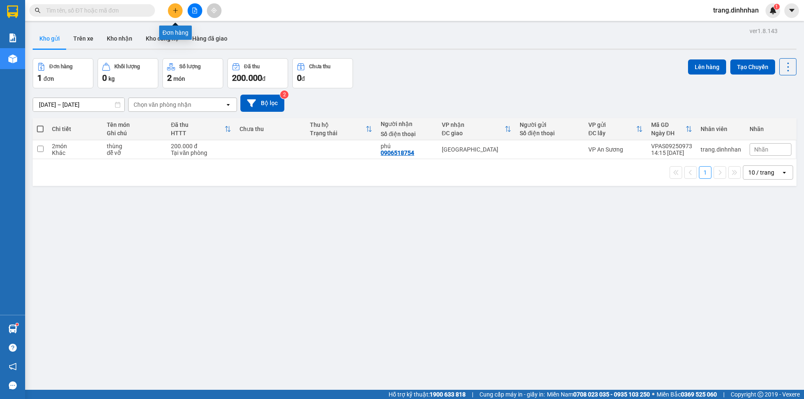
click at [180, 12] on button at bounding box center [175, 10] width 15 height 15
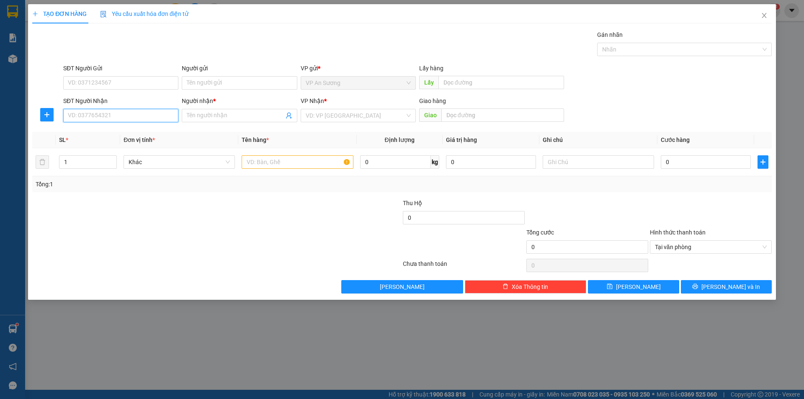
click at [122, 109] on input "SĐT Người Nhận" at bounding box center [120, 115] width 115 height 13
type input "4"
type input "6"
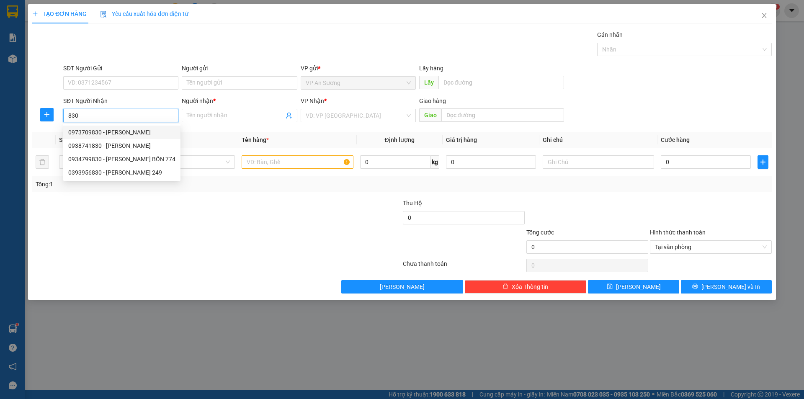
click at [139, 135] on div "0973709830 - [PERSON_NAME]" at bounding box center [121, 132] width 107 height 9
type input "0973709830"
type input "[PERSON_NAME]"
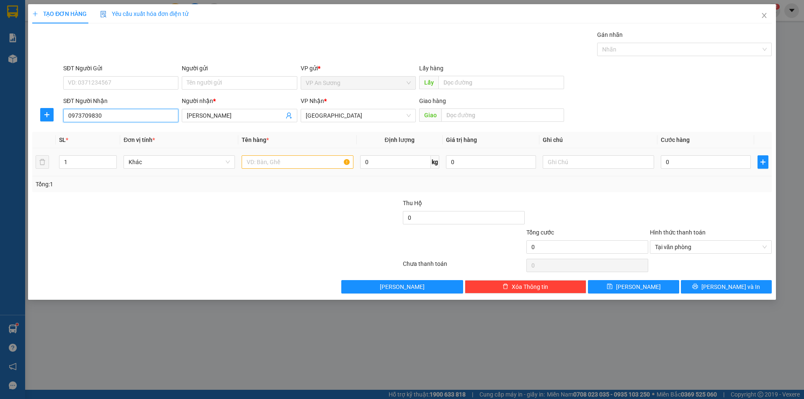
type input "0973709830"
click at [268, 157] on input "text" at bounding box center [297, 161] width 111 height 13
type input "2 xốp"
type input "2"
click at [112, 158] on span "up" at bounding box center [112, 159] width 5 height 5
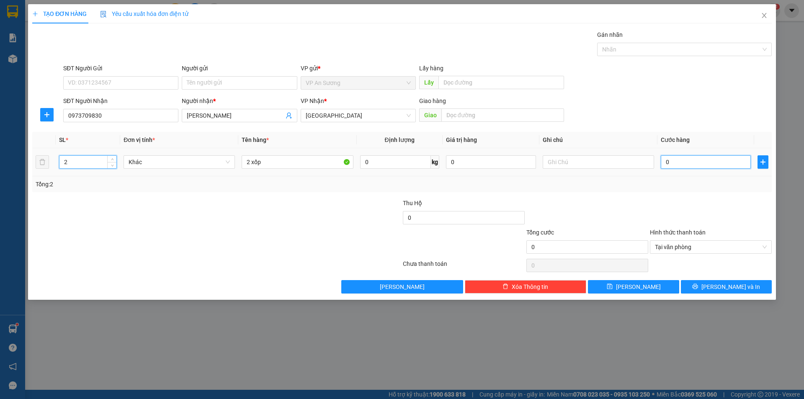
click at [720, 162] on input "0" at bounding box center [706, 161] width 90 height 13
type input "6"
type input "60"
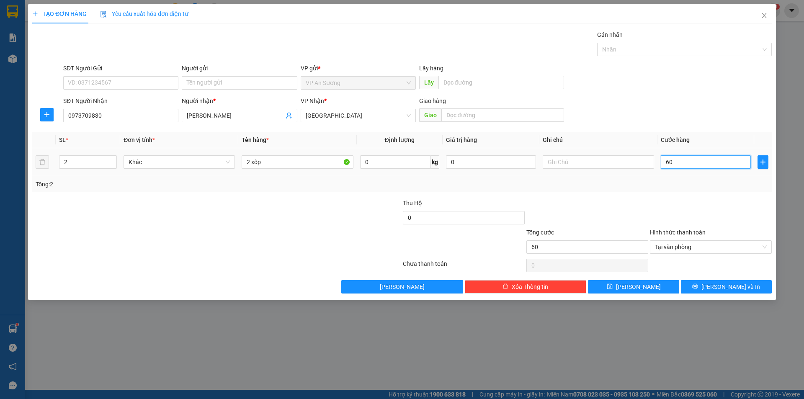
type input "600"
type input "600.000"
click at [741, 289] on span "[PERSON_NAME] và In" at bounding box center [730, 286] width 59 height 9
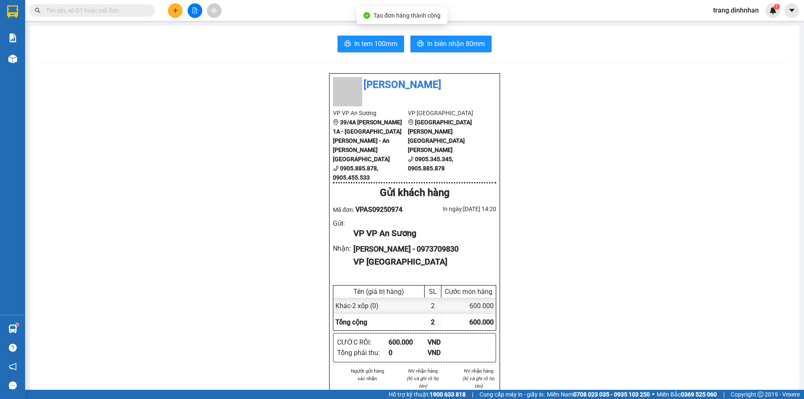
click at [455, 31] on div "In tem 100mm In [PERSON_NAME] 80mm Đình Nhân VP VP An [PERSON_NAME] 39/4A [PERS…" at bounding box center [414, 336] width 769 height 620
click at [450, 39] on span "In biên nhận 80mm" at bounding box center [456, 44] width 58 height 10
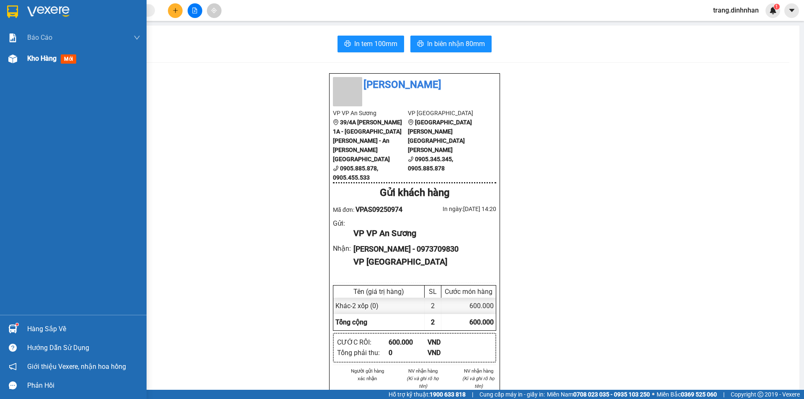
click at [29, 59] on span "Kho hàng" at bounding box center [41, 58] width 29 height 8
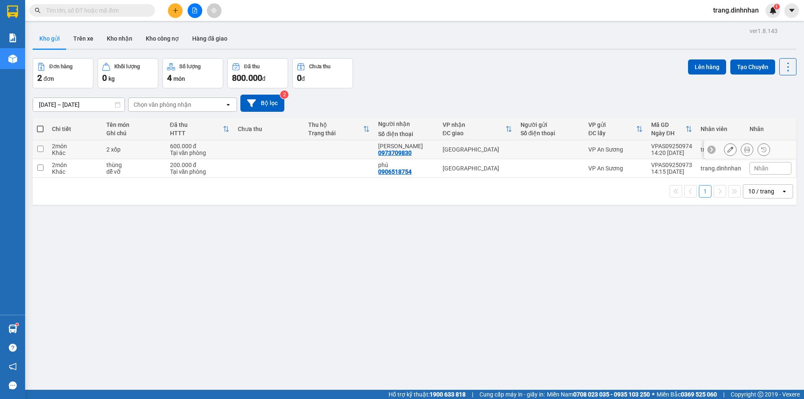
click at [520, 151] on div at bounding box center [549, 149] width 59 height 7
checkbox input "true"
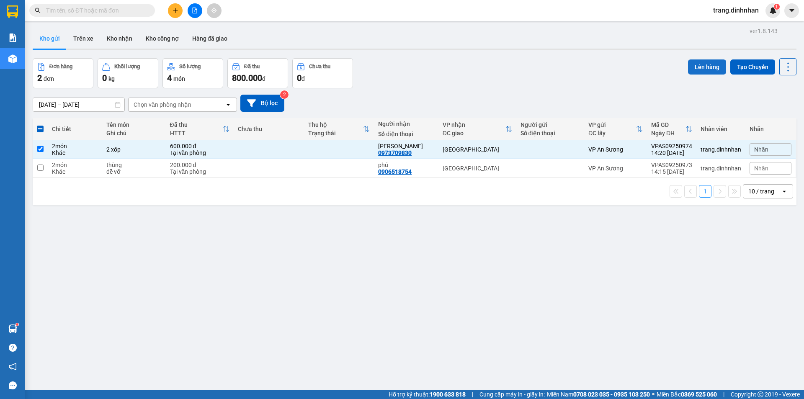
click at [702, 66] on button "Lên hàng" at bounding box center [707, 66] width 38 height 15
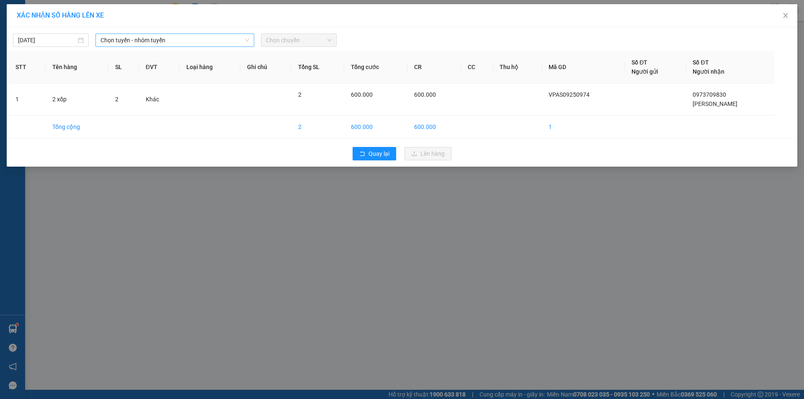
click at [228, 39] on span "Chọn tuyến - nhóm tuyến" at bounding box center [174, 40] width 149 height 13
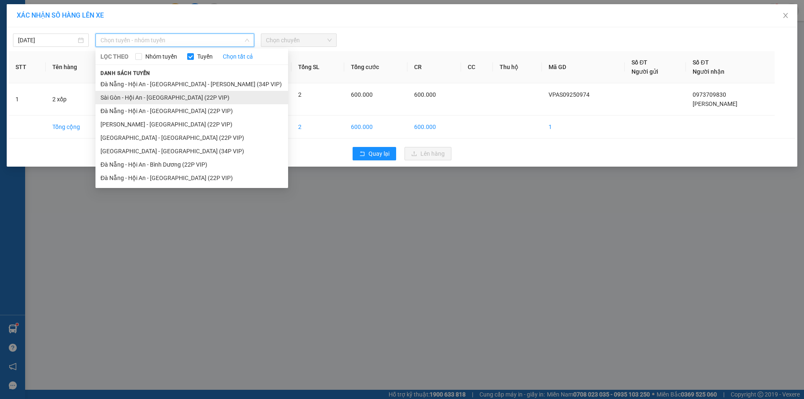
click at [204, 94] on li "Sài Gòn - Hội An - [GEOGRAPHIC_DATA] (22P VIP)" at bounding box center [191, 97] width 193 height 13
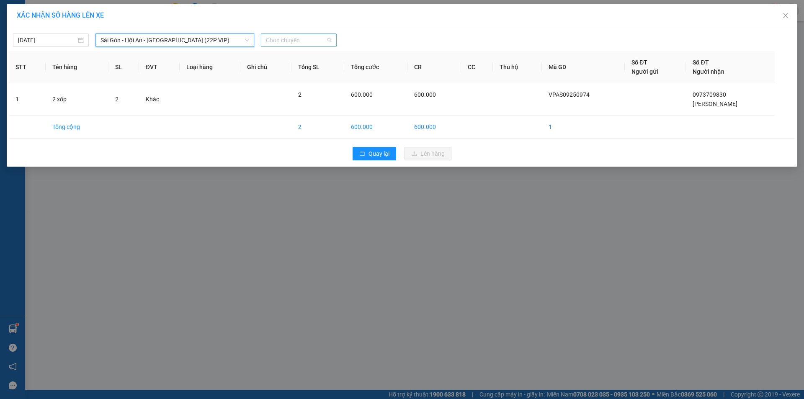
click at [319, 41] on span "Chọn chuyến" at bounding box center [299, 40] width 66 height 13
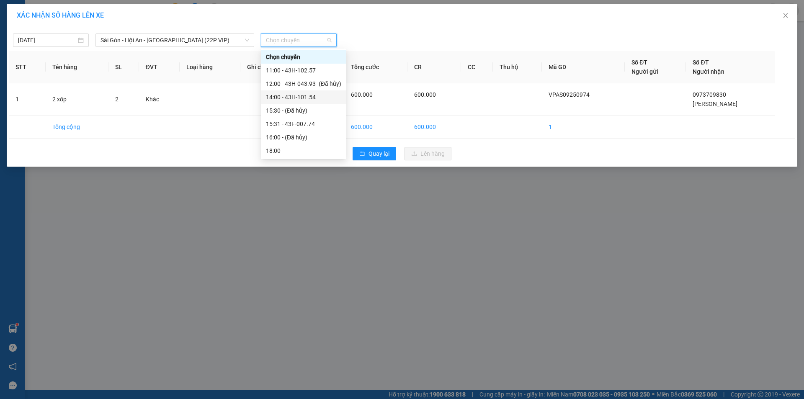
click at [314, 98] on div "14:00 - 43H-101.54" at bounding box center [303, 97] width 75 height 9
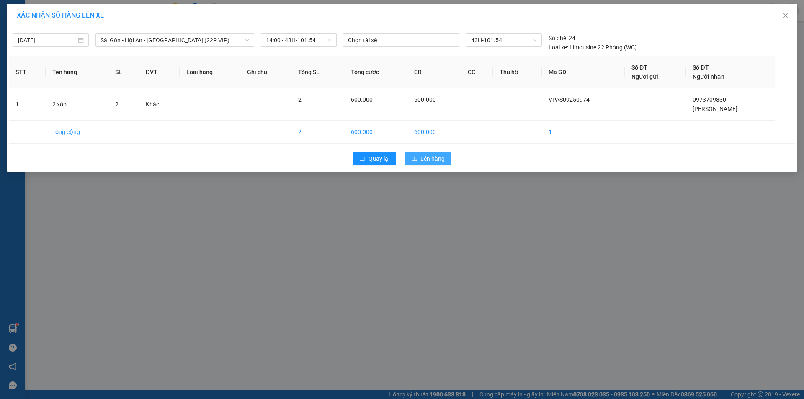
click at [433, 163] on span "Lên hàng" at bounding box center [432, 158] width 24 height 9
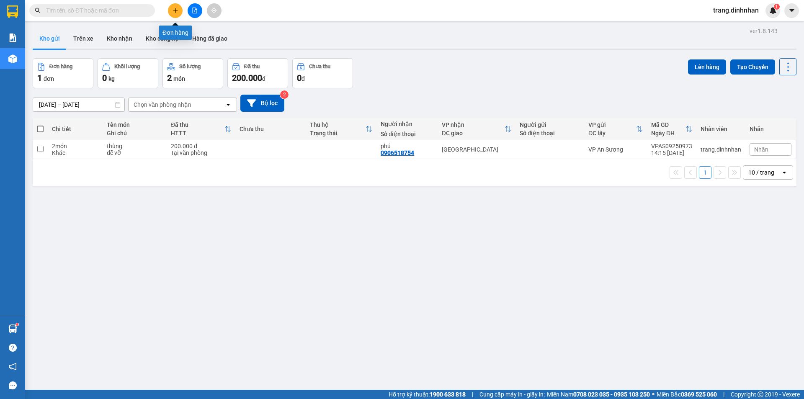
click at [173, 11] on icon "plus" at bounding box center [175, 11] width 6 height 6
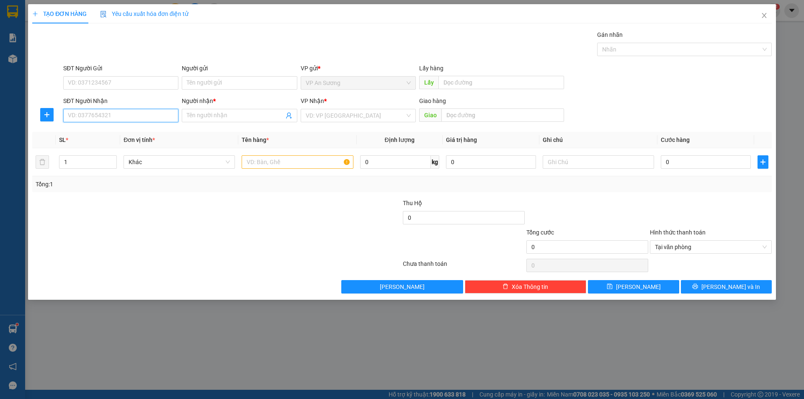
click at [142, 111] on input "SĐT Người Nhận" at bounding box center [120, 115] width 115 height 13
click at [75, 114] on input "251152" at bounding box center [120, 115] width 115 height 13
click at [91, 148] on div "0929251152 - phong" at bounding box center [120, 145] width 105 height 9
type input "0929251152"
type input "phong"
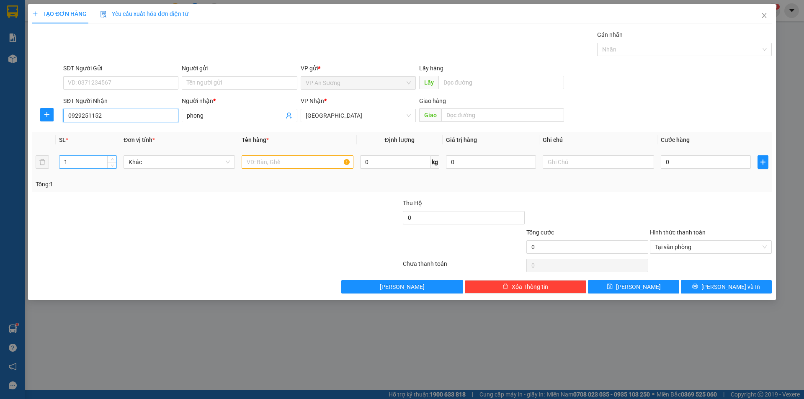
type input "0929251152"
click at [87, 164] on input "1" at bounding box center [87, 162] width 57 height 13
click at [113, 161] on span "Decrease Value" at bounding box center [111, 165] width 9 height 8
type input "2"
click at [116, 159] on span "Increase Value" at bounding box center [111, 160] width 9 height 8
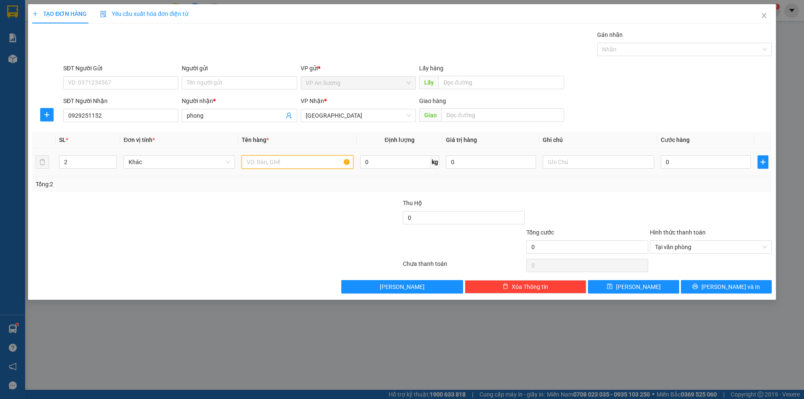
click at [252, 161] on input "text" at bounding box center [297, 161] width 111 height 13
click at [767, 245] on div "Tại văn phòng" at bounding box center [711, 246] width 122 height 13
type input "2 bao"
click at [775, 227] on div "TẠO ĐƠN HÀNG Yêu cầu xuất [PERSON_NAME] điện tử Transit Pickup Surcharge Ids Tr…" at bounding box center [402, 152] width 748 height 296
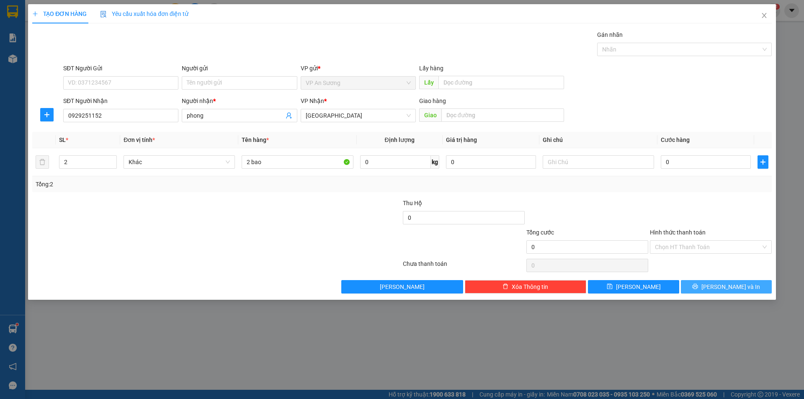
click at [690, 283] on button "[PERSON_NAME] và In" at bounding box center [726, 286] width 91 height 13
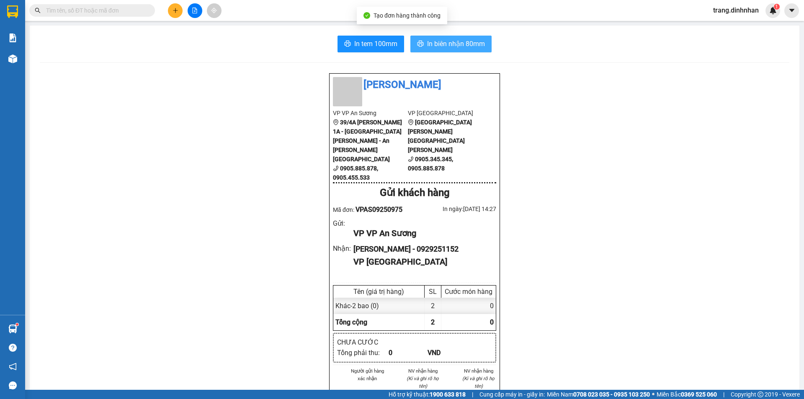
click at [469, 49] on span "In biên nhận 80mm" at bounding box center [456, 44] width 58 height 10
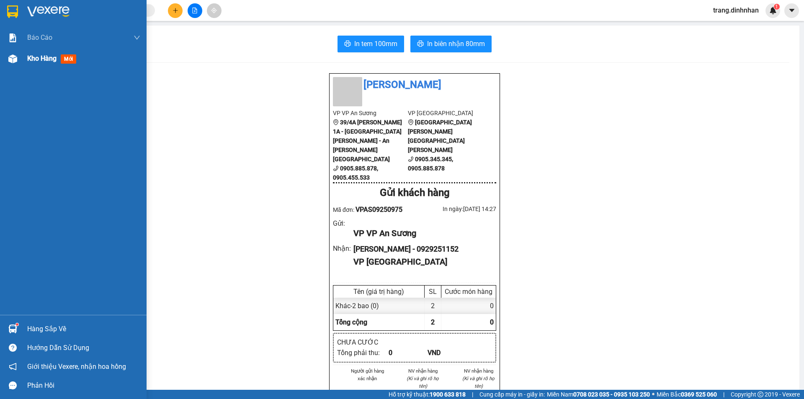
click at [27, 59] on span "Kho hàng" at bounding box center [41, 58] width 29 height 8
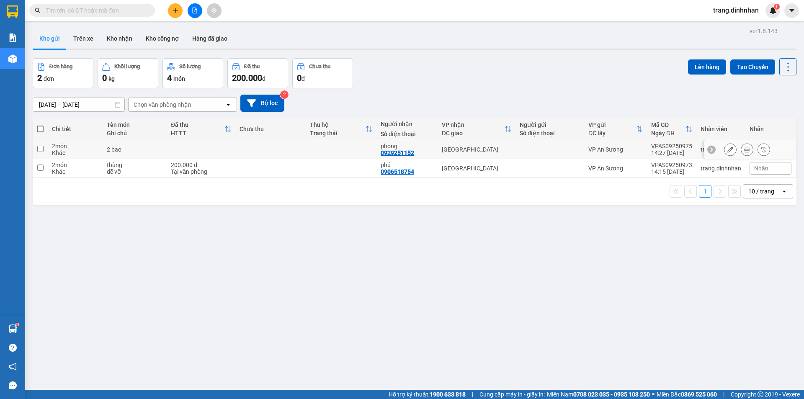
click at [512, 150] on td "[GEOGRAPHIC_DATA]" at bounding box center [476, 149] width 78 height 19
checkbox input "true"
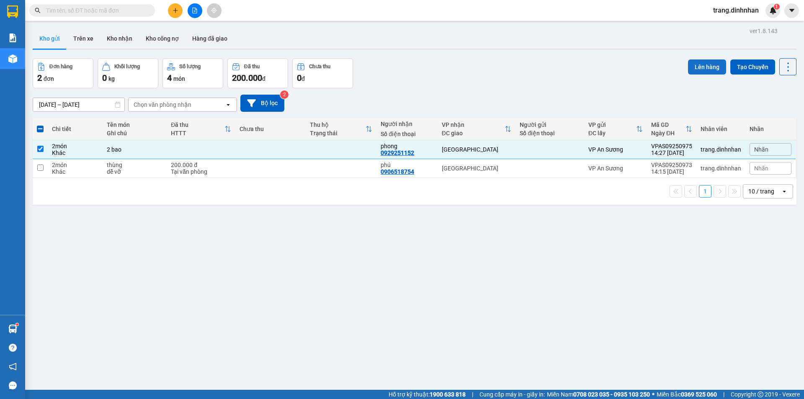
click at [694, 69] on button "Lên hàng" at bounding box center [707, 66] width 38 height 15
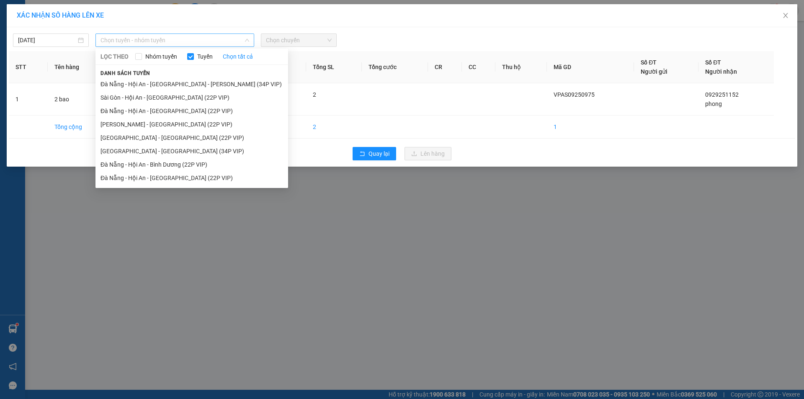
click at [202, 37] on span "Chọn tuyến - nhóm tuyến" at bounding box center [174, 40] width 149 height 13
drag, startPoint x: 193, startPoint y: 97, endPoint x: 299, endPoint y: 62, distance: 111.7
click at [194, 96] on li "Sài Gòn - Hội An - [GEOGRAPHIC_DATA] (22P VIP)" at bounding box center [191, 97] width 193 height 13
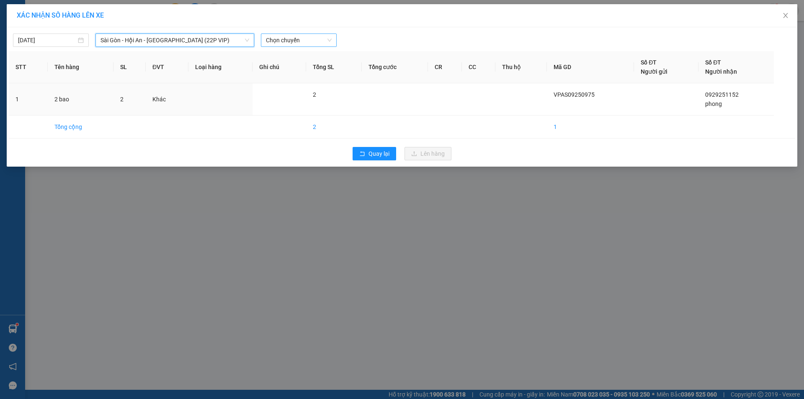
click at [314, 40] on span "Chọn chuyến" at bounding box center [299, 40] width 66 height 13
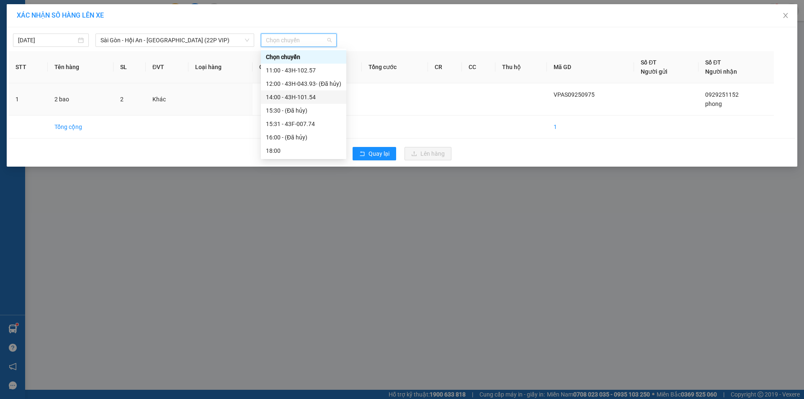
click at [300, 97] on div "14:00 - 43H-101.54" at bounding box center [303, 97] width 75 height 9
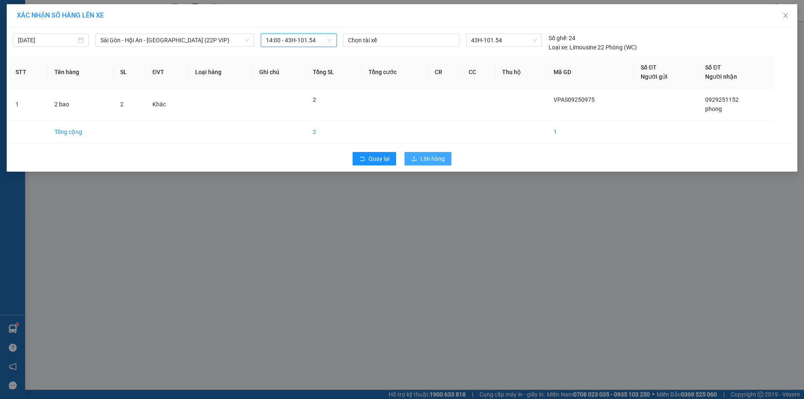
click at [429, 160] on span "Lên hàng" at bounding box center [432, 158] width 24 height 9
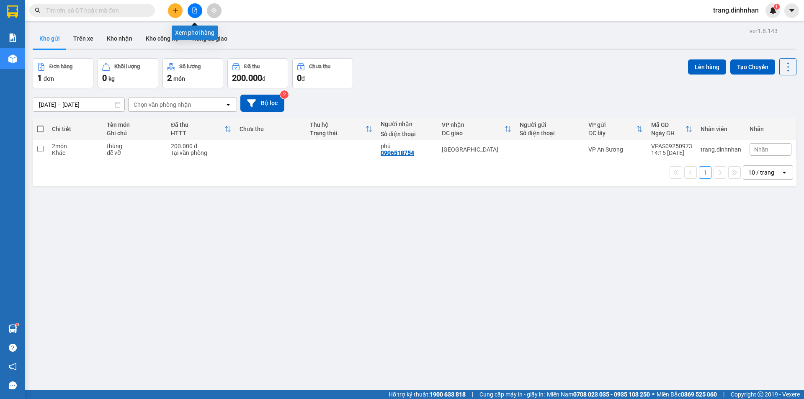
click at [192, 13] on icon "file-add" at bounding box center [195, 11] width 6 height 6
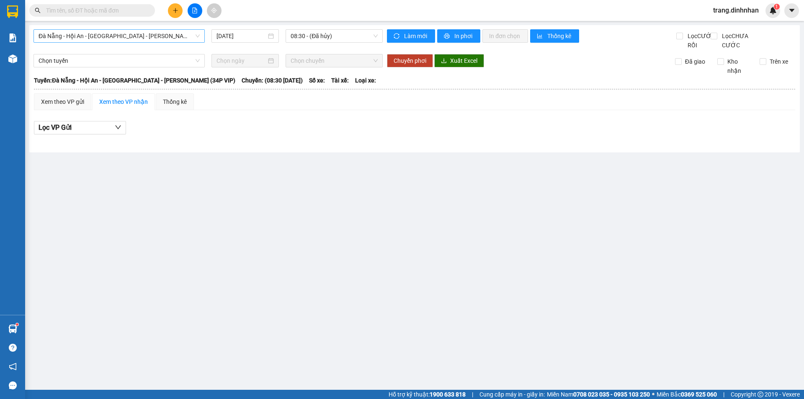
click at [179, 33] on span "Đà Nẵng - Hội An - [GEOGRAPHIC_DATA] - [PERSON_NAME] (34P VIP)" at bounding box center [119, 36] width 161 height 13
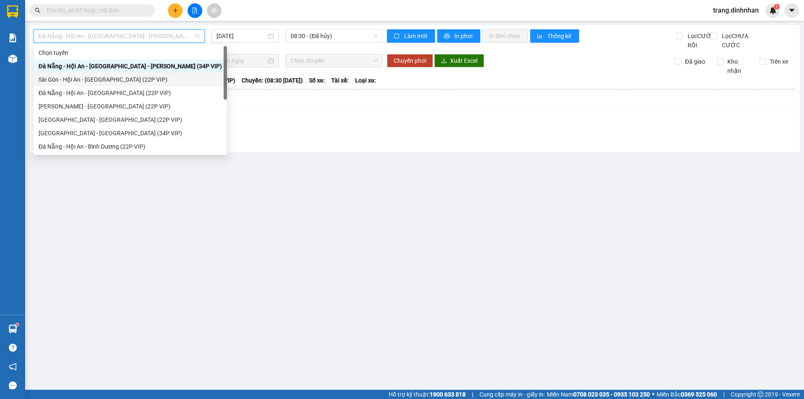
click at [130, 80] on div "Sài Gòn - Hội An - [GEOGRAPHIC_DATA] (22P VIP)" at bounding box center [130, 79] width 183 height 9
type input "[DATE]"
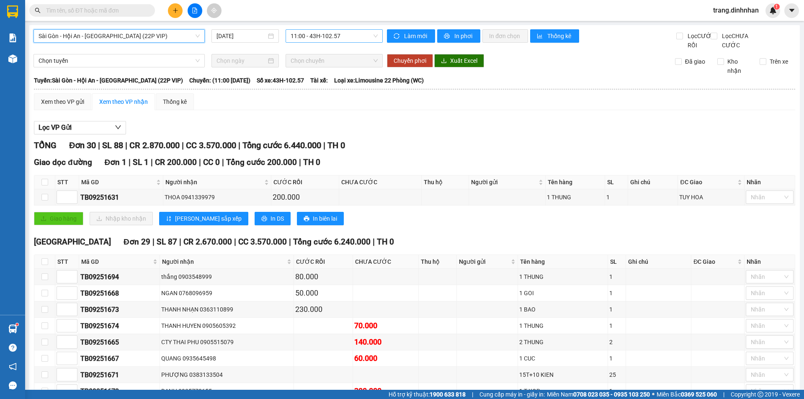
click at [343, 36] on span "11:00 - 43H-102.57" at bounding box center [334, 36] width 87 height 13
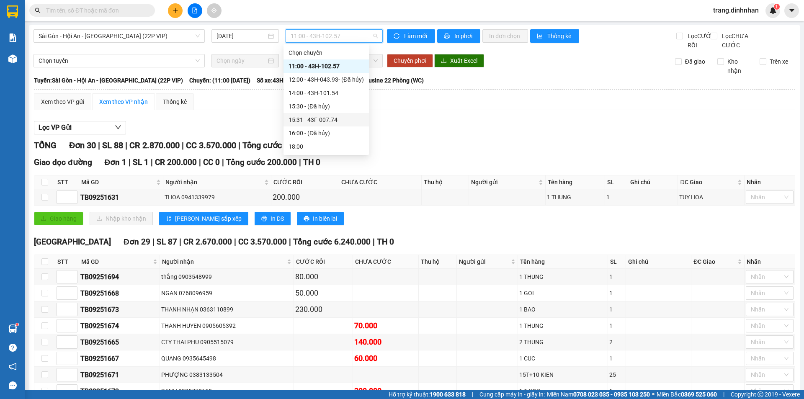
click at [322, 116] on div "15:31 - 43F-007.74" at bounding box center [325, 119] width 75 height 9
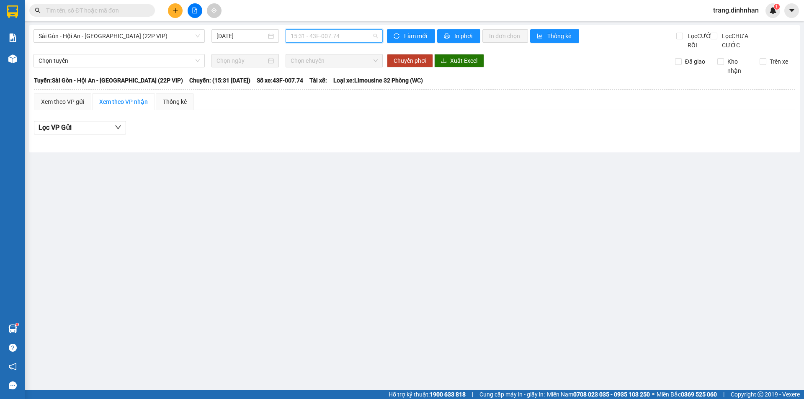
click at [350, 36] on span "15:31 - 43F-007.74" at bounding box center [334, 36] width 87 height 13
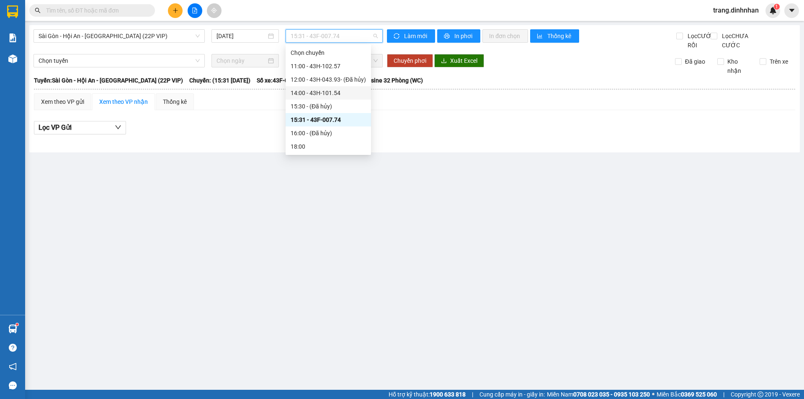
click at [334, 92] on div "14:00 - 43H-101.54" at bounding box center [328, 92] width 75 height 9
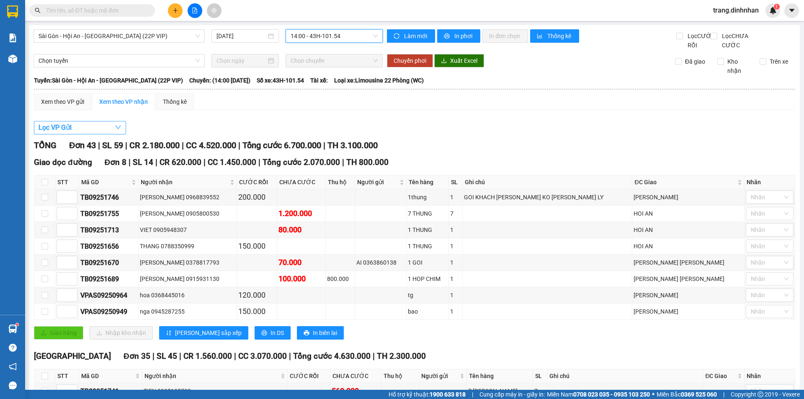
click at [61, 133] on span "Lọc VP Gửi" at bounding box center [55, 127] width 33 height 10
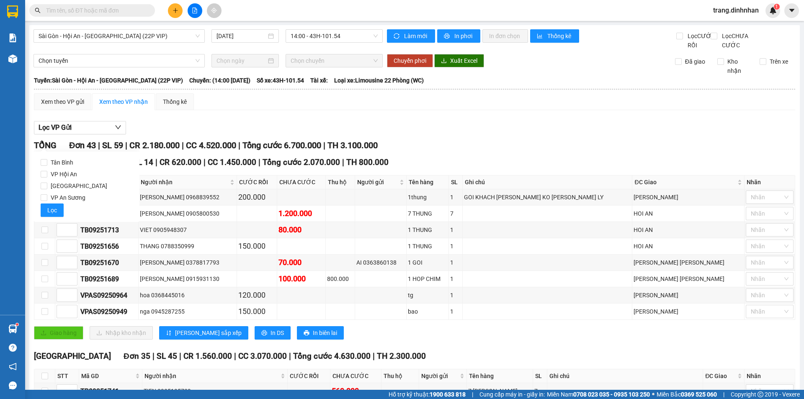
click at [38, 198] on div "[PERSON_NAME] VP Hội An Đà Nẵng VP An [PERSON_NAME] Lọc" at bounding box center [86, 187] width 105 height 70
click at [41, 199] on input "VP An Sương" at bounding box center [44, 197] width 7 height 7
checkbox input "true"
click at [51, 207] on span "Lọc" at bounding box center [52, 210] width 10 height 9
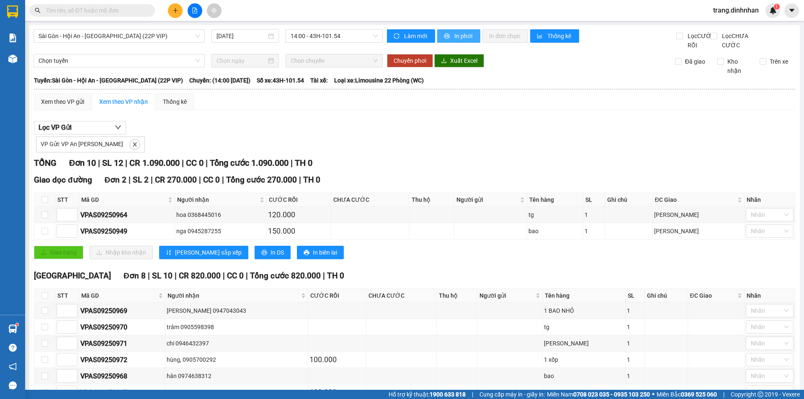
click at [455, 36] on span "In phơi" at bounding box center [463, 35] width 19 height 9
click at [170, 9] on button at bounding box center [175, 10] width 15 height 15
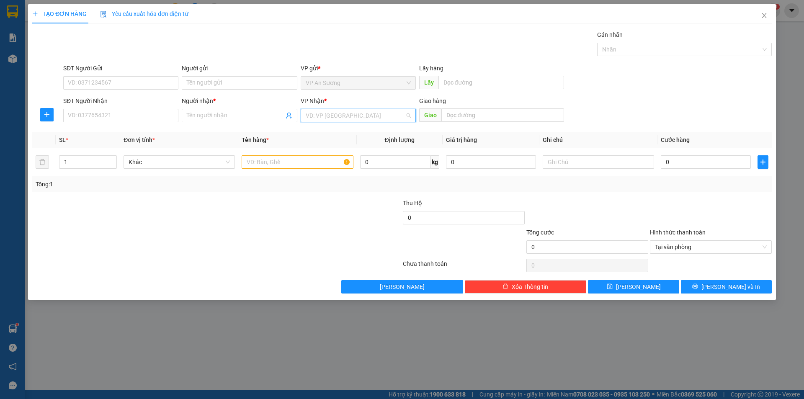
click at [315, 114] on input "search" at bounding box center [355, 115] width 99 height 13
click at [323, 157] on div "[GEOGRAPHIC_DATA]" at bounding box center [358, 158] width 105 height 9
click at [81, 160] on input "1" at bounding box center [87, 162] width 57 height 13
type input "10"
click at [244, 159] on input "text" at bounding box center [297, 161] width 111 height 13
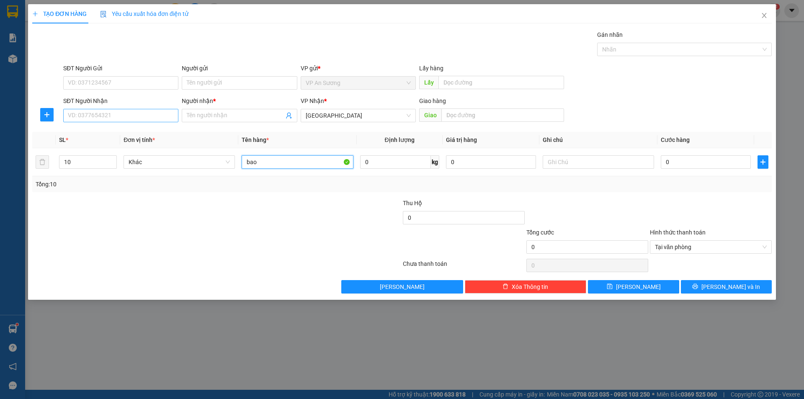
type input "bao"
click at [169, 115] on input "SĐT Người Nhận" at bounding box center [120, 115] width 115 height 13
type input "0949735019"
click at [192, 116] on input "Người nhận *" at bounding box center [235, 115] width 97 height 9
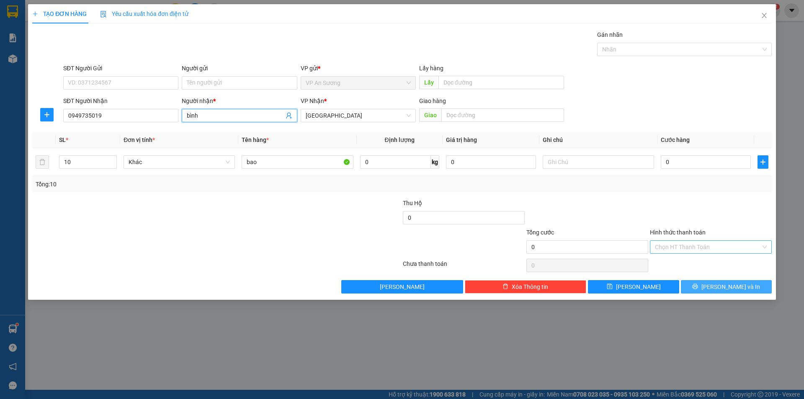
type input "bình"
click at [735, 283] on span "[PERSON_NAME] và In" at bounding box center [730, 286] width 59 height 9
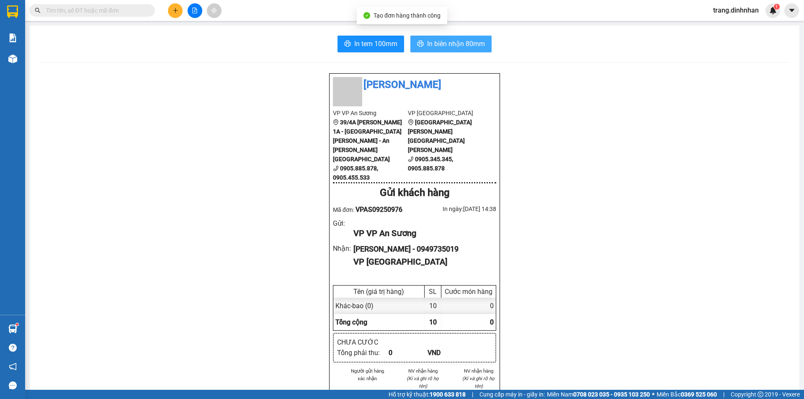
click at [471, 44] on span "In biên nhận 80mm" at bounding box center [456, 44] width 58 height 10
click at [460, 48] on span "In biên nhận 80mm" at bounding box center [456, 44] width 58 height 10
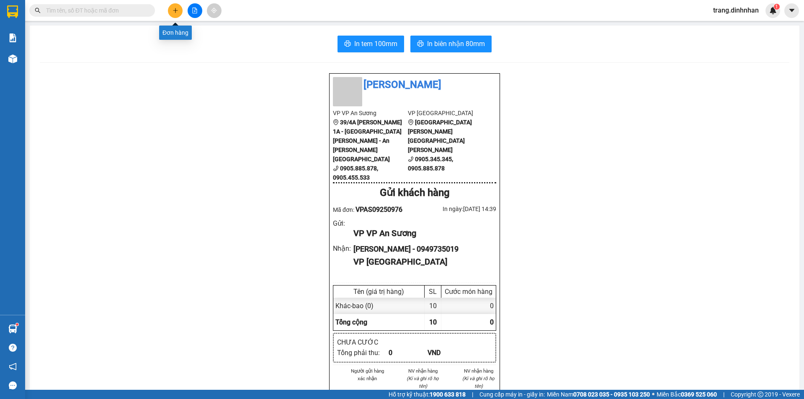
click at [179, 11] on button at bounding box center [175, 10] width 15 height 15
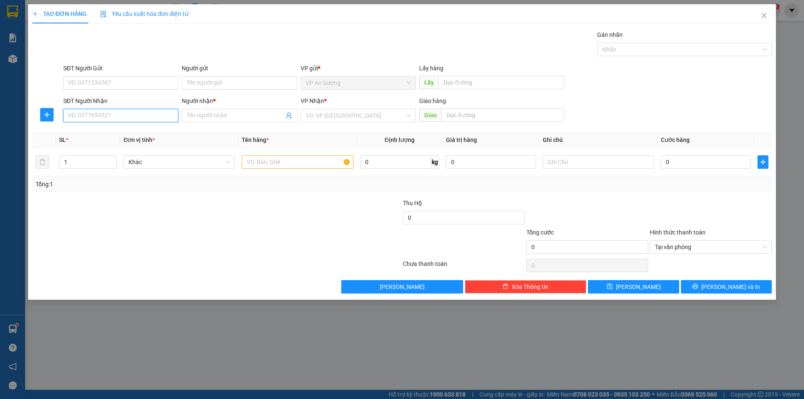
click at [149, 111] on input "SĐT Người Nhận" at bounding box center [120, 115] width 115 height 13
click at [249, 162] on input "text" at bounding box center [297, 161] width 111 height 13
type input "k"
type input "kiện"
click at [322, 114] on input "search" at bounding box center [355, 115] width 99 height 13
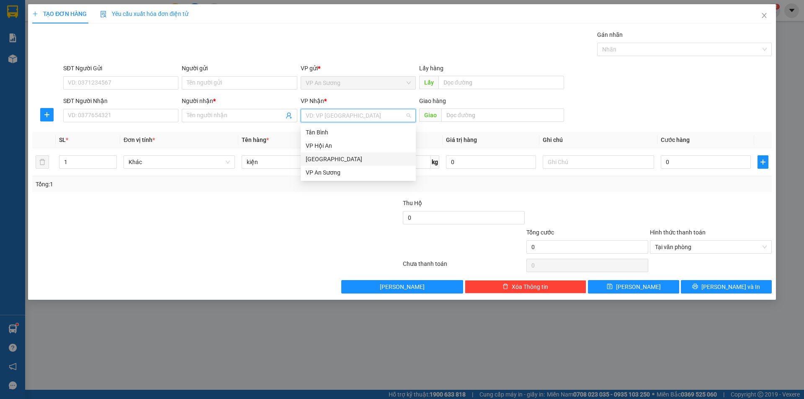
click at [320, 155] on div "[GEOGRAPHIC_DATA]" at bounding box center [358, 158] width 105 height 9
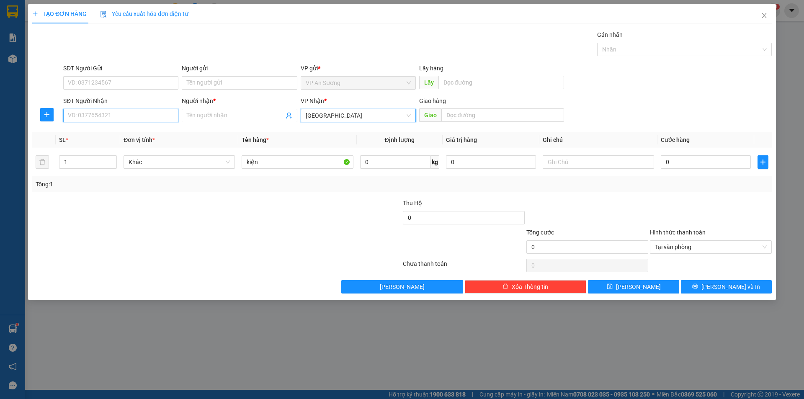
click at [166, 117] on input "SĐT Người Nhận" at bounding box center [120, 115] width 115 height 13
type input "0565877526"
click at [205, 113] on input "Người nhận *" at bounding box center [235, 115] width 97 height 9
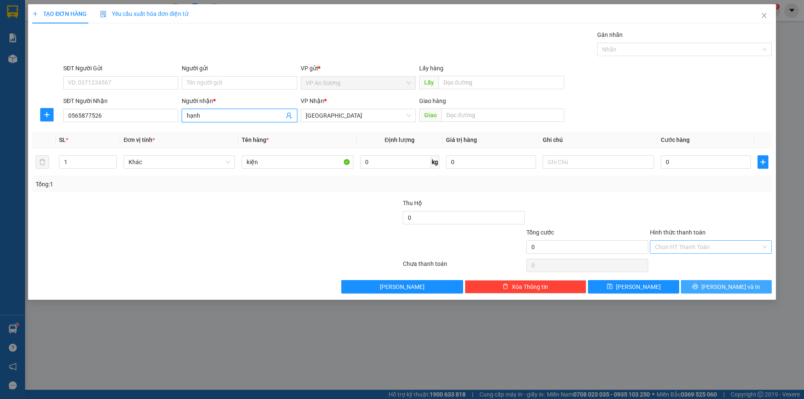
type input "hạnh"
click at [736, 292] on button "[PERSON_NAME] và In" at bounding box center [726, 286] width 91 height 13
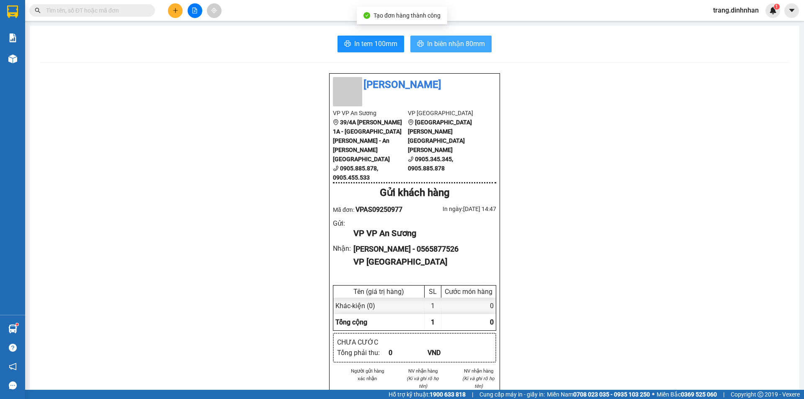
click at [456, 44] on span "In biên nhận 80mm" at bounding box center [456, 44] width 58 height 10
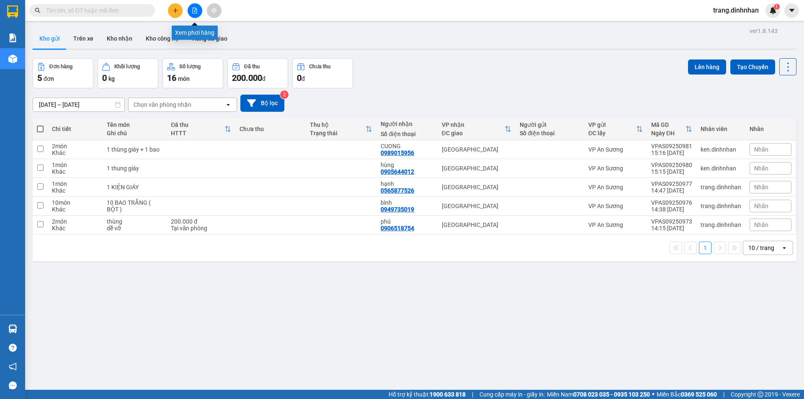
click at [196, 11] on icon "file-add" at bounding box center [195, 11] width 6 height 6
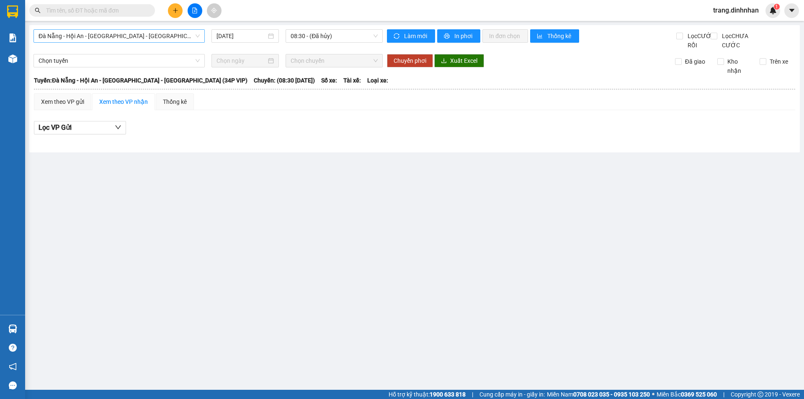
click at [173, 36] on span "Đà Nẵng - Hội An - [GEOGRAPHIC_DATA] - [PERSON_NAME] (34P VIP)" at bounding box center [119, 36] width 161 height 13
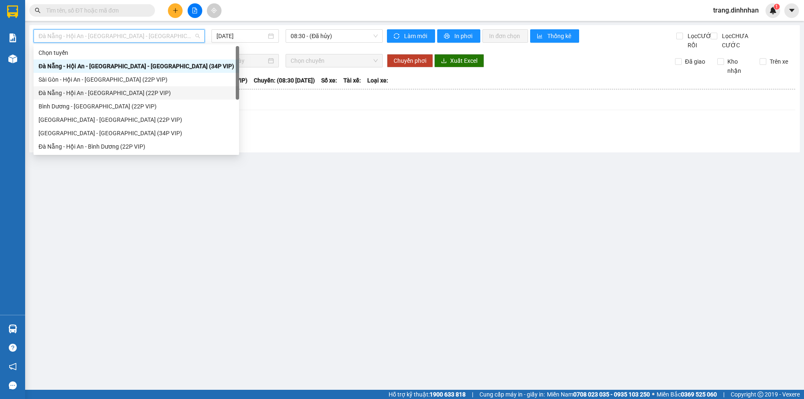
scroll to position [13, 0]
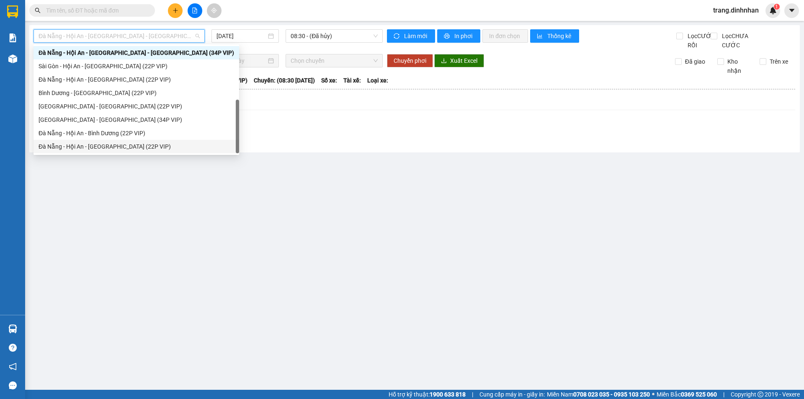
click at [118, 146] on div "Đà Nẵng - Hội An - [GEOGRAPHIC_DATA] (22P VIP)" at bounding box center [137, 146] width 196 height 9
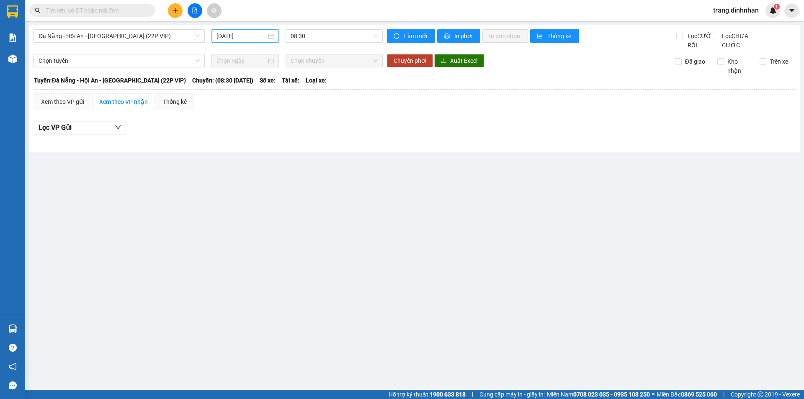
click at [234, 41] on div "[DATE]" at bounding box center [244, 35] width 67 height 13
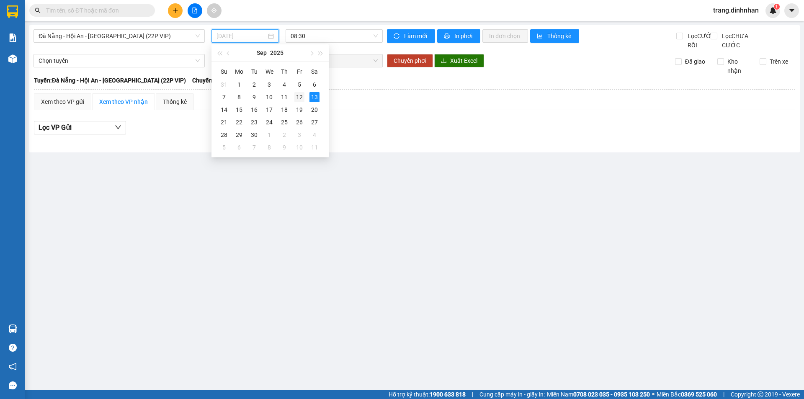
click at [297, 96] on div "12" at bounding box center [299, 97] width 10 height 10
type input "12/09/2025"
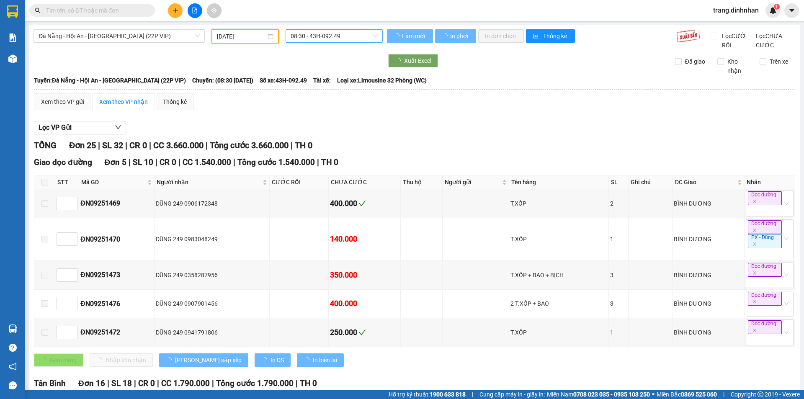
click at [317, 36] on span "08:30 - 43H-092.49" at bounding box center [334, 36] width 87 height 13
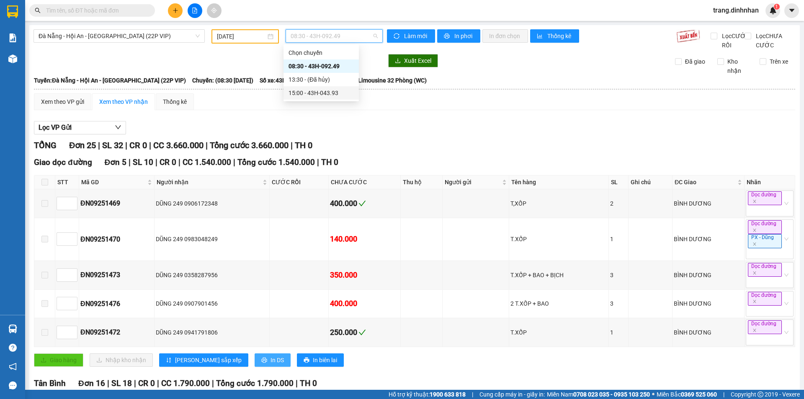
drag, startPoint x: 232, startPoint y: 361, endPoint x: 230, endPoint y: 367, distance: 6.2
click at [232, 363] on div "Giao dọc đường Đơn 5 | SL 10 | CR 0 | CC 1.540.000 | Tổng cước 1.540.000 | TH 0…" at bounding box center [414, 264] width 761 height 216
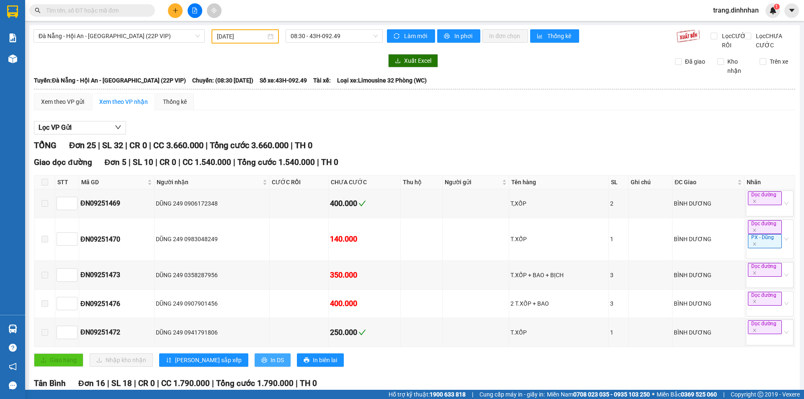
click at [255, 367] on button "In DS" at bounding box center [273, 359] width 36 height 13
click at [341, 36] on span "08:30 - 43H-092.49" at bounding box center [334, 36] width 87 height 13
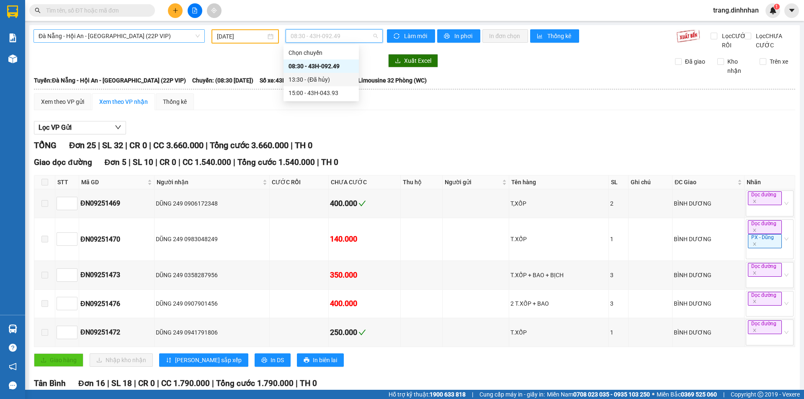
click at [135, 35] on span "Đà Nẵng - Hội An - [GEOGRAPHIC_DATA] (22P VIP)" at bounding box center [119, 36] width 161 height 13
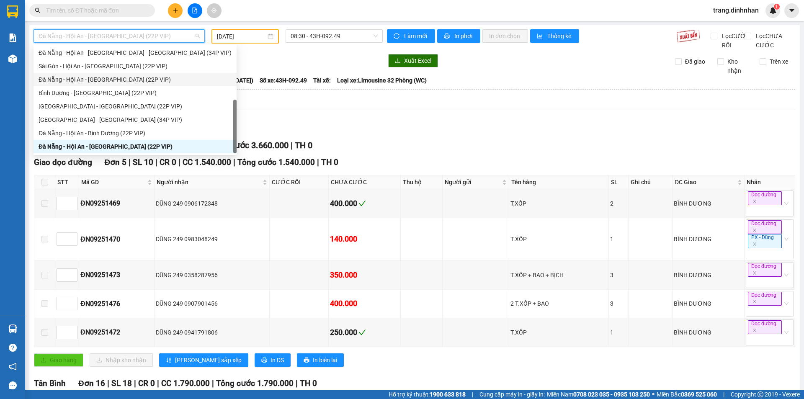
click at [88, 81] on div "Đà Nẵng - Hội An - [GEOGRAPHIC_DATA] (22P VIP)" at bounding box center [135, 79] width 193 height 9
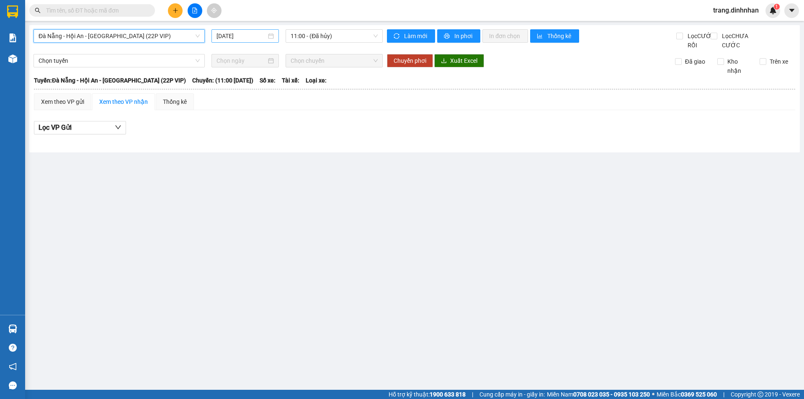
click at [262, 33] on input "[DATE]" at bounding box center [241, 35] width 50 height 9
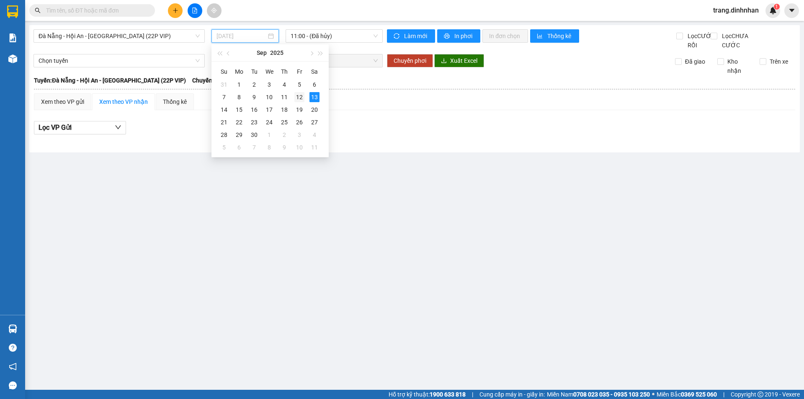
drag, startPoint x: 296, startPoint y: 95, endPoint x: 309, endPoint y: 57, distance: 40.6
click at [297, 95] on div "12" at bounding box center [299, 97] width 10 height 10
type input "12/09/2025"
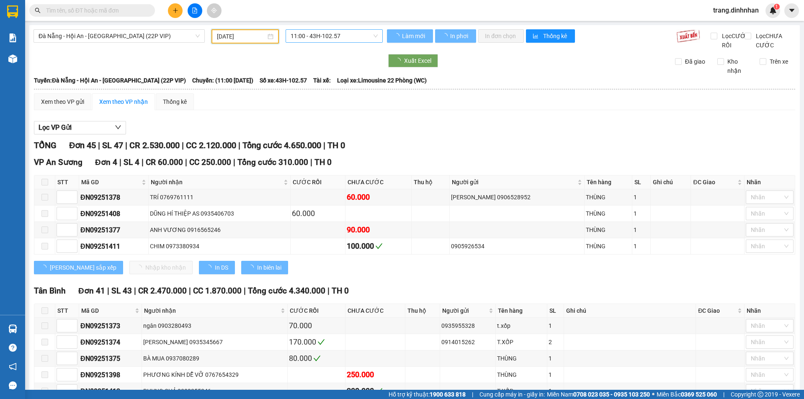
click at [314, 32] on span "11:00 - 43H-102.57" at bounding box center [334, 36] width 87 height 13
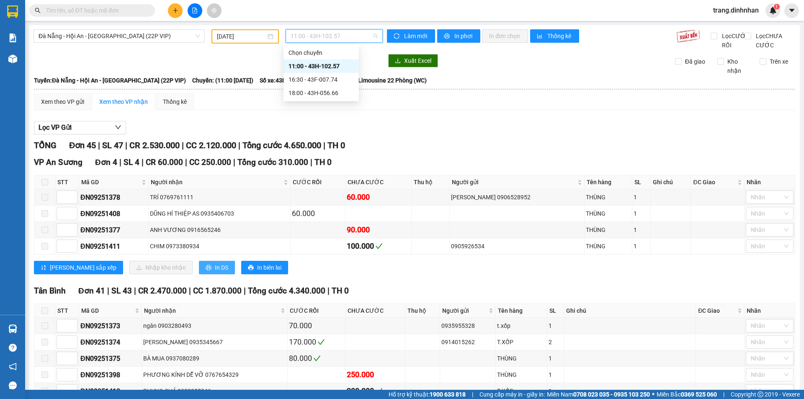
click at [206, 270] on icon "printer" at bounding box center [208, 267] width 5 height 5
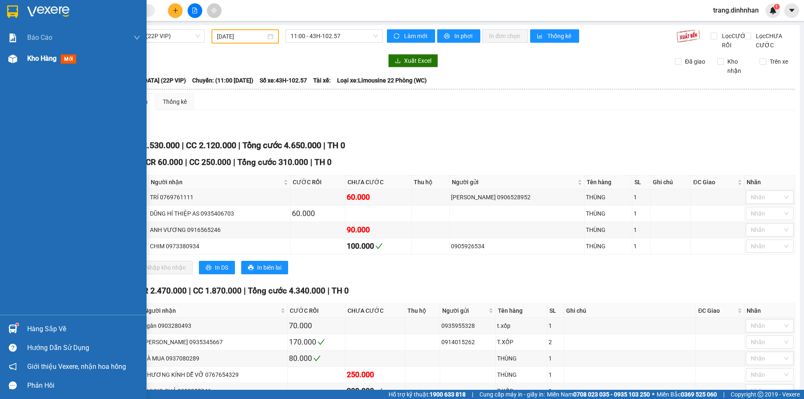
click at [52, 58] on span "Kho hàng" at bounding box center [41, 58] width 29 height 8
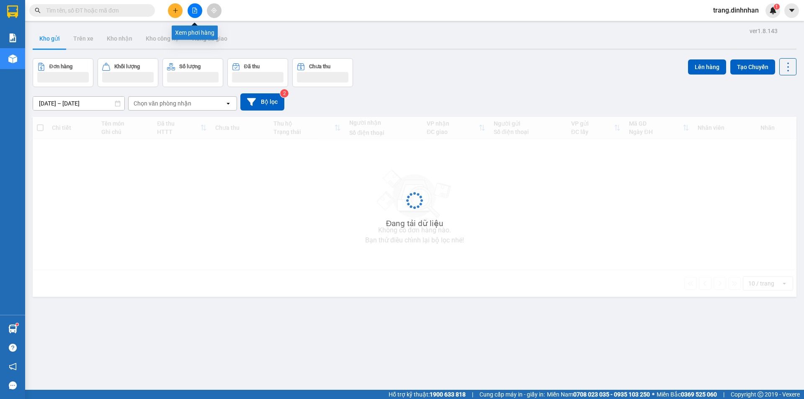
click at [192, 8] on icon "file-add" at bounding box center [195, 11] width 6 height 6
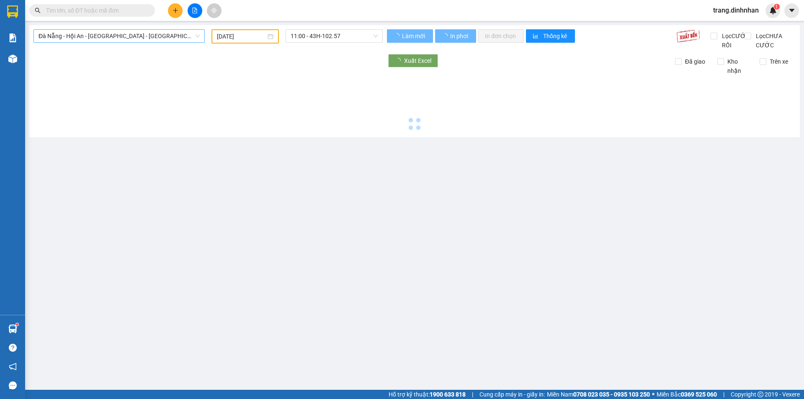
type input "[DATE]"
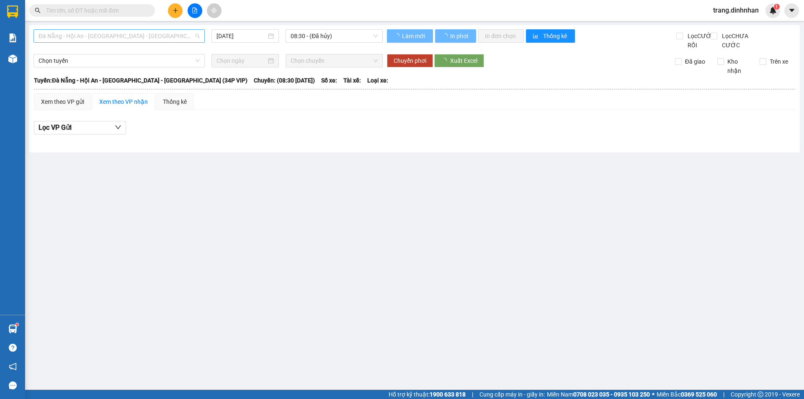
click at [134, 36] on span "Đà Nẵng - Hội An - [GEOGRAPHIC_DATA] - [PERSON_NAME] (34P VIP)" at bounding box center [119, 36] width 161 height 13
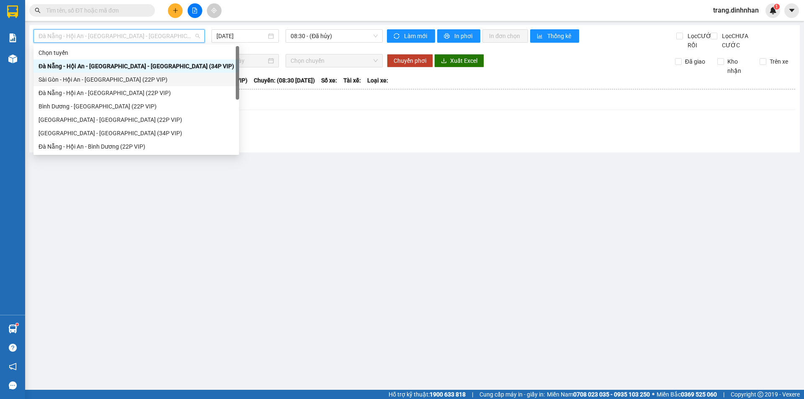
click at [104, 78] on div "Sài Gòn - Hội An - [GEOGRAPHIC_DATA] (22P VIP)" at bounding box center [137, 79] width 196 height 9
type input "[DATE]"
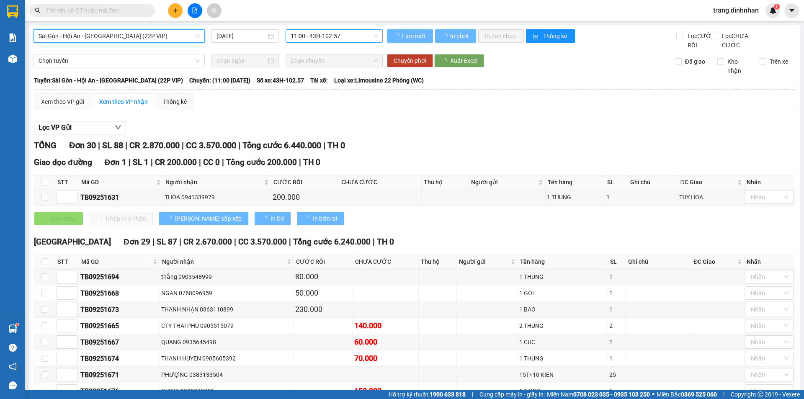
click at [319, 36] on span "11:00 - 43H-102.57" at bounding box center [334, 36] width 87 height 13
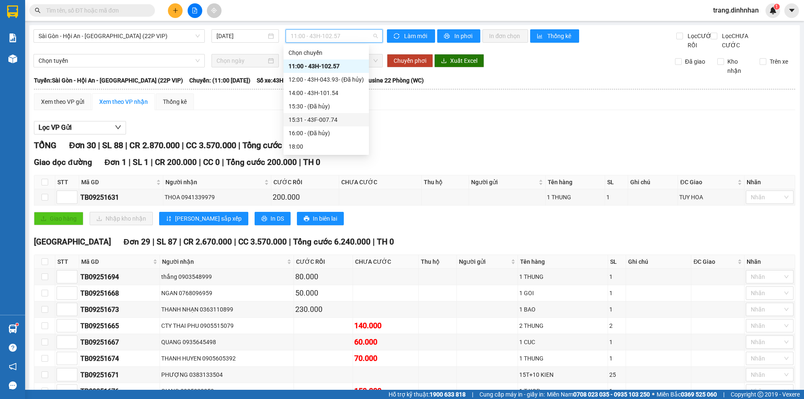
click at [343, 116] on div "15:31 - 43F-007.74" at bounding box center [325, 119] width 75 height 9
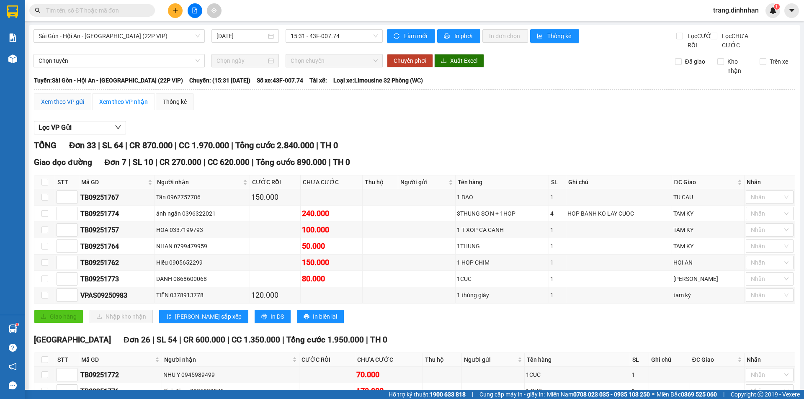
click at [79, 106] on div "Xem theo VP gửi" at bounding box center [62, 101] width 43 height 9
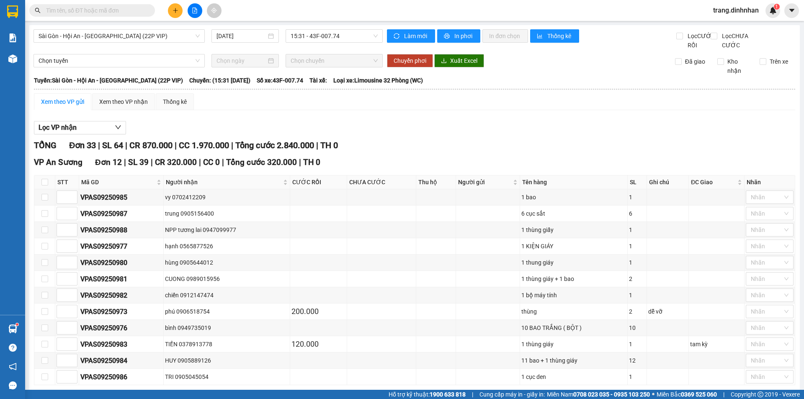
scroll to position [167, 0]
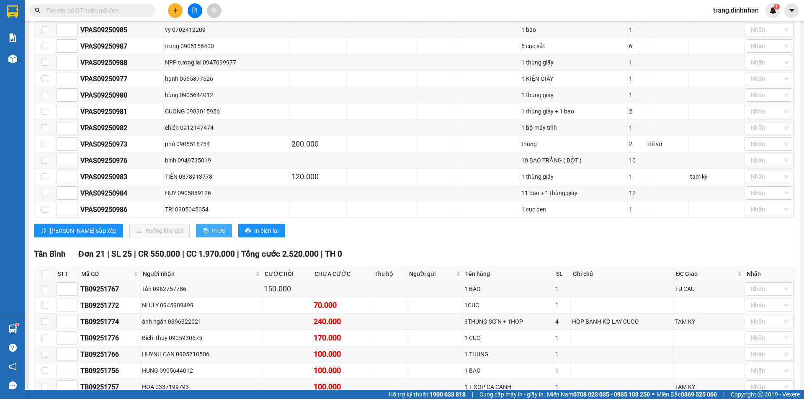
click at [212, 235] on span "In DS" at bounding box center [218, 230] width 13 height 9
